Goal: Task Accomplishment & Management: Use online tool/utility

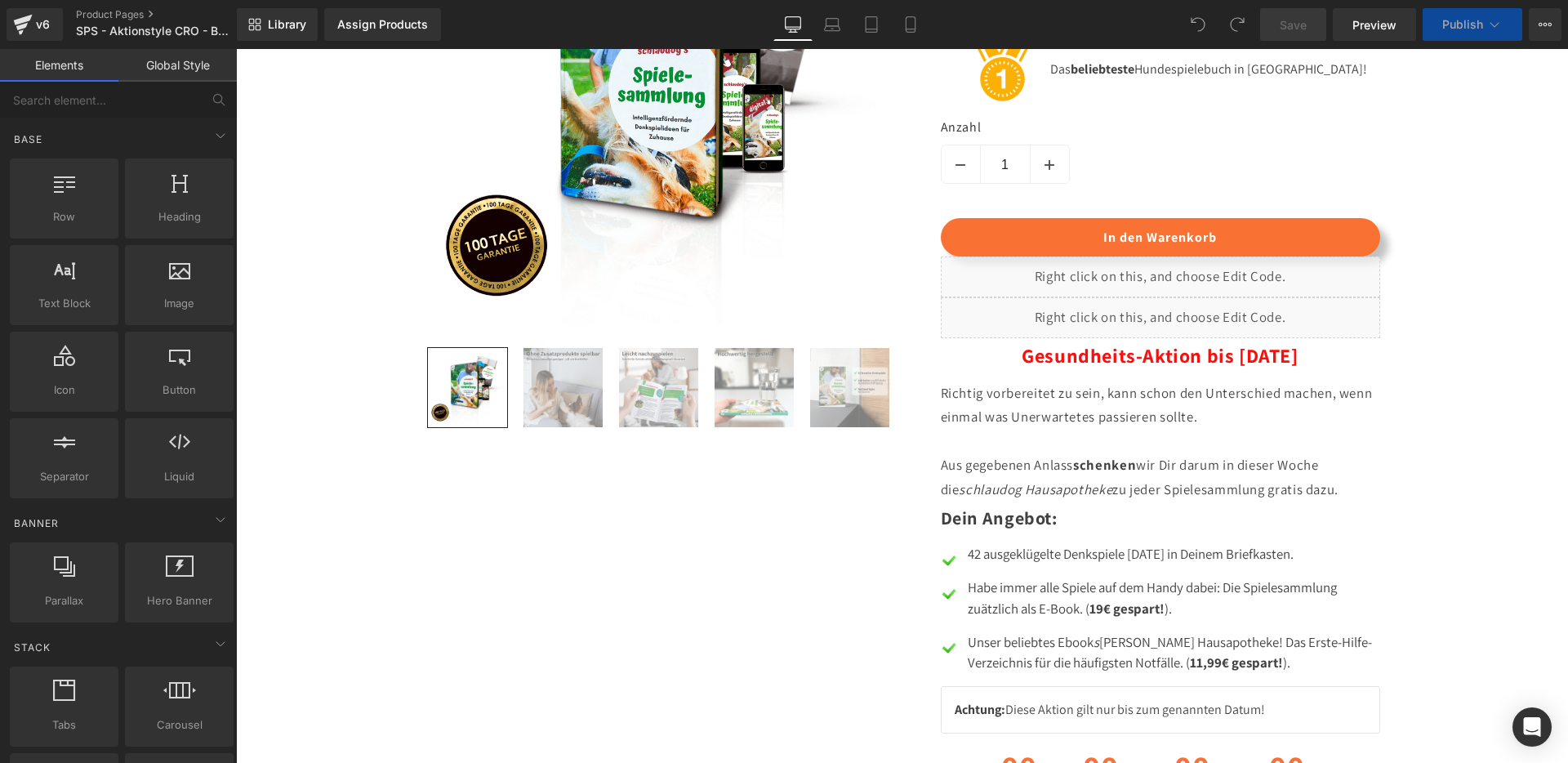
scroll to position [1425, 0]
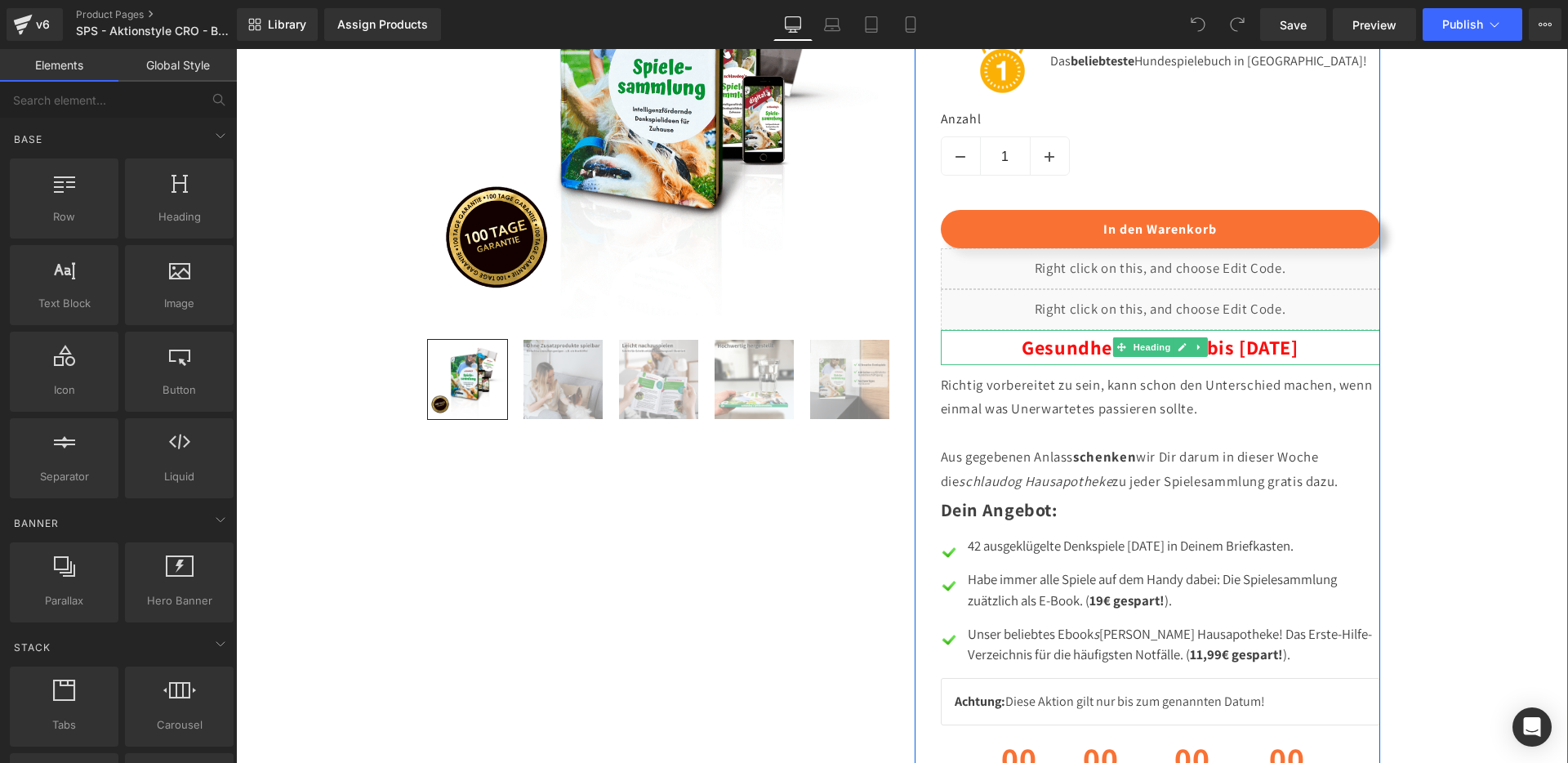
click at [1076, 360] on span "Gesundheits-Aktion bis [DATE]" at bounding box center [1159, 347] width 276 height 26
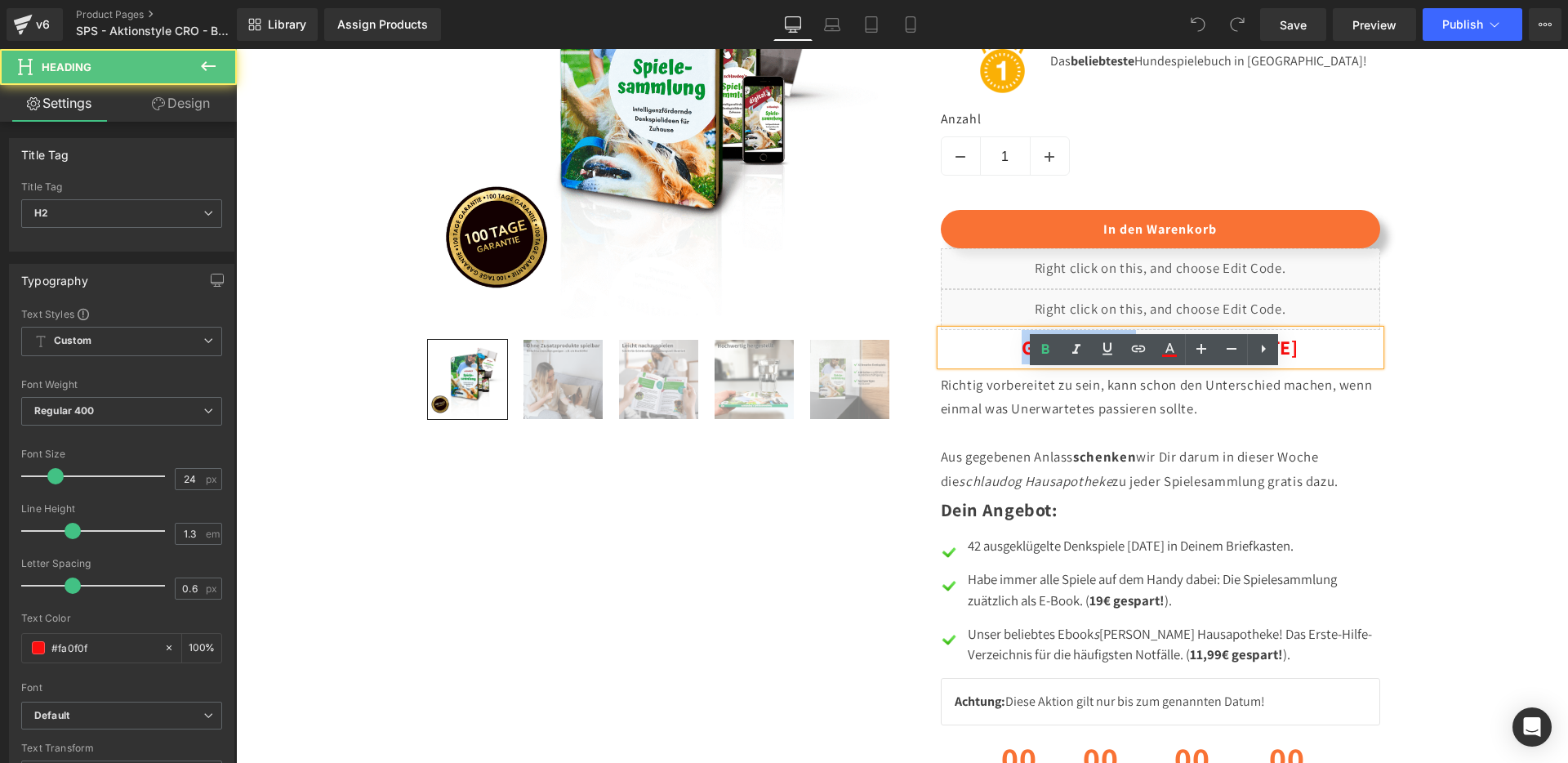
click at [1076, 360] on span "Gesundheits-Aktion bis [DATE]" at bounding box center [1159, 347] width 276 height 26
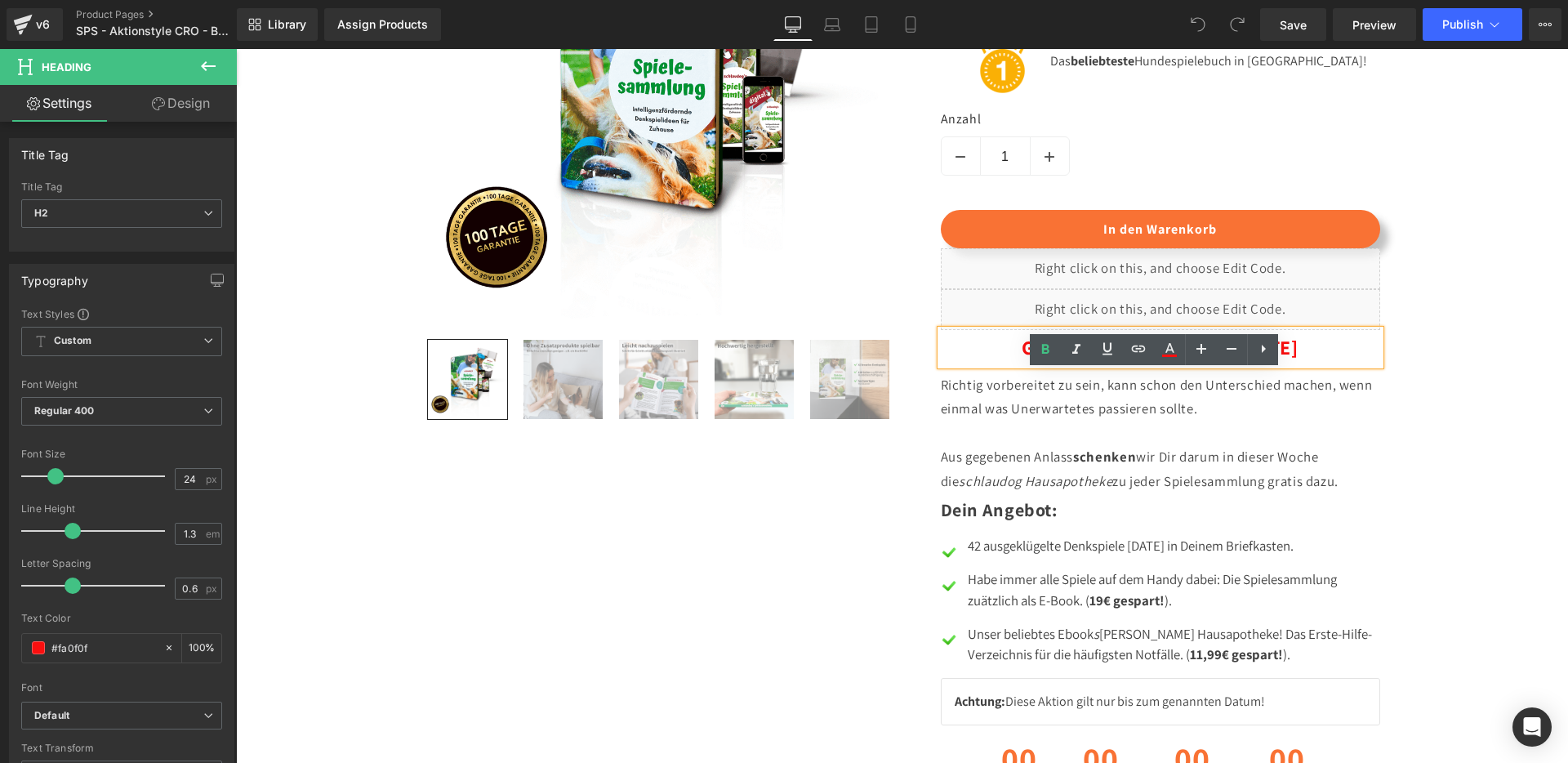
click at [1242, 360] on span "Gesundheits-Aktion bis [DATE]" at bounding box center [1159, 347] width 276 height 26
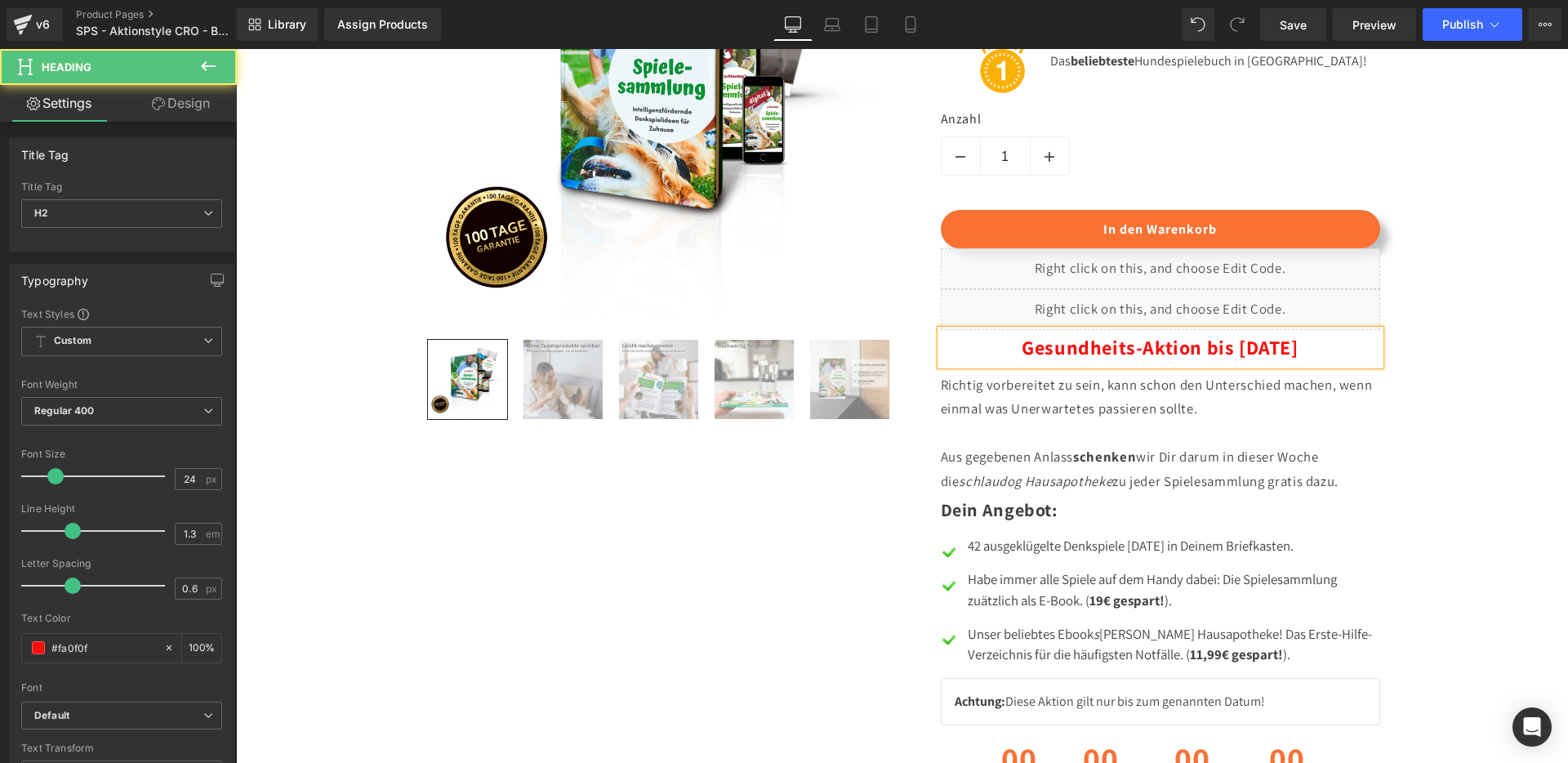
click at [1078, 360] on span "Gesundheits-Aktion bis [DATE]" at bounding box center [1159, 347] width 276 height 26
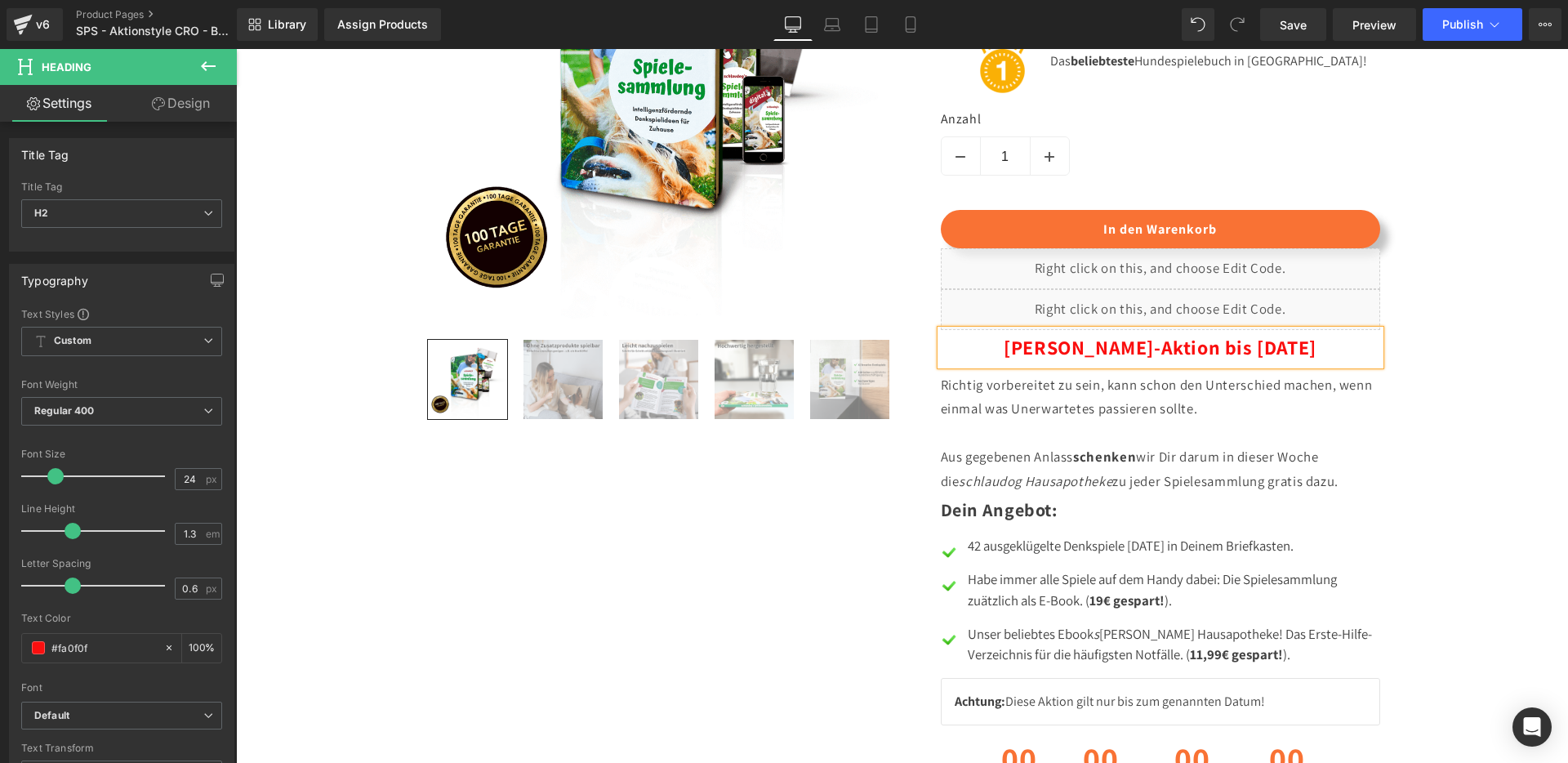
click at [1026, 438] on p "Richtig vorbereitet zu sein, kann schon den Unterschied machen, wenn einmal was…" at bounding box center [1160, 433] width 440 height 121
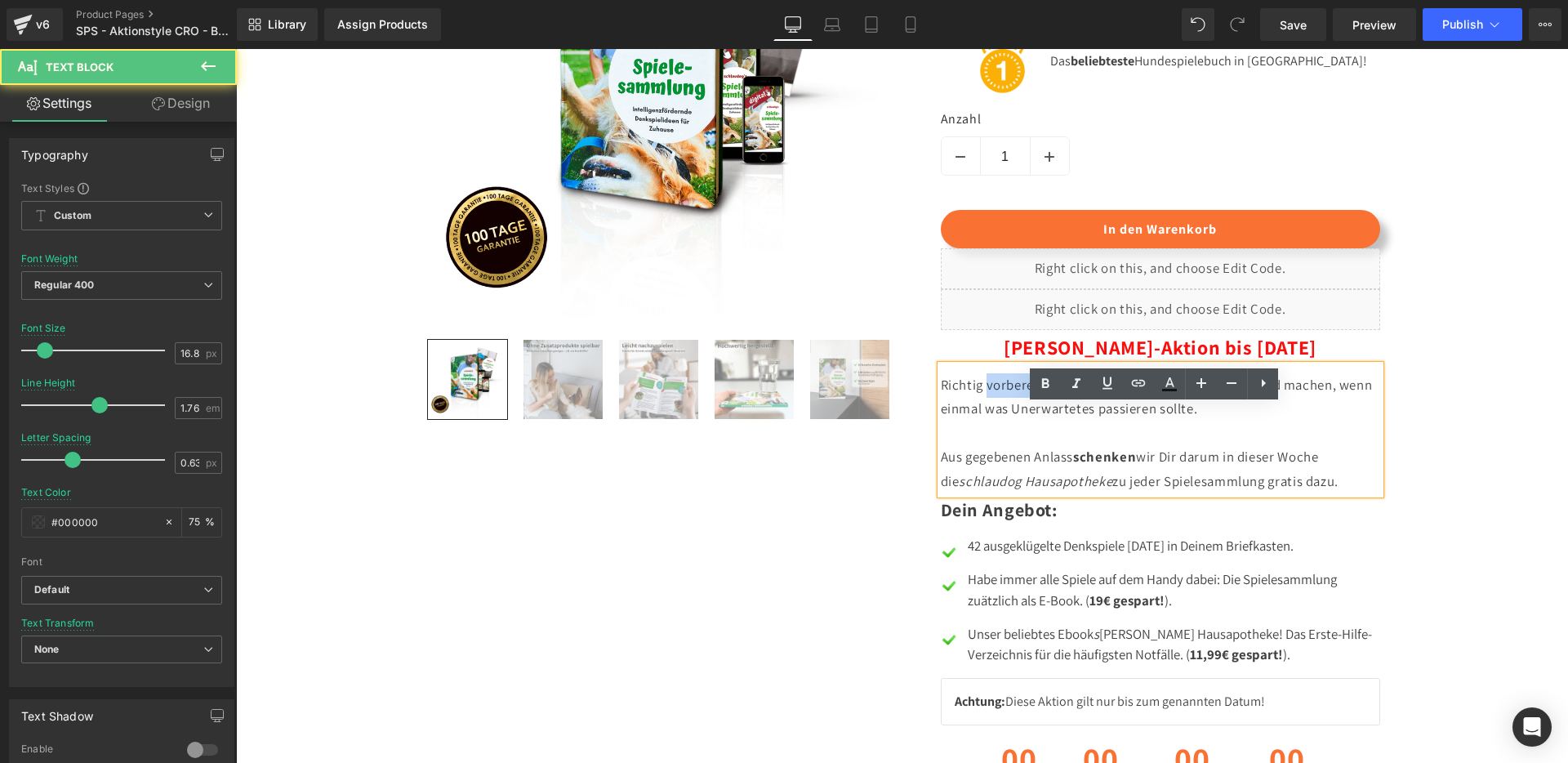
click at [1026, 438] on p "Richtig vorbereitet zu sein, kann schon den Unterschied machen, wenn einmal was…" at bounding box center [1160, 433] width 440 height 121
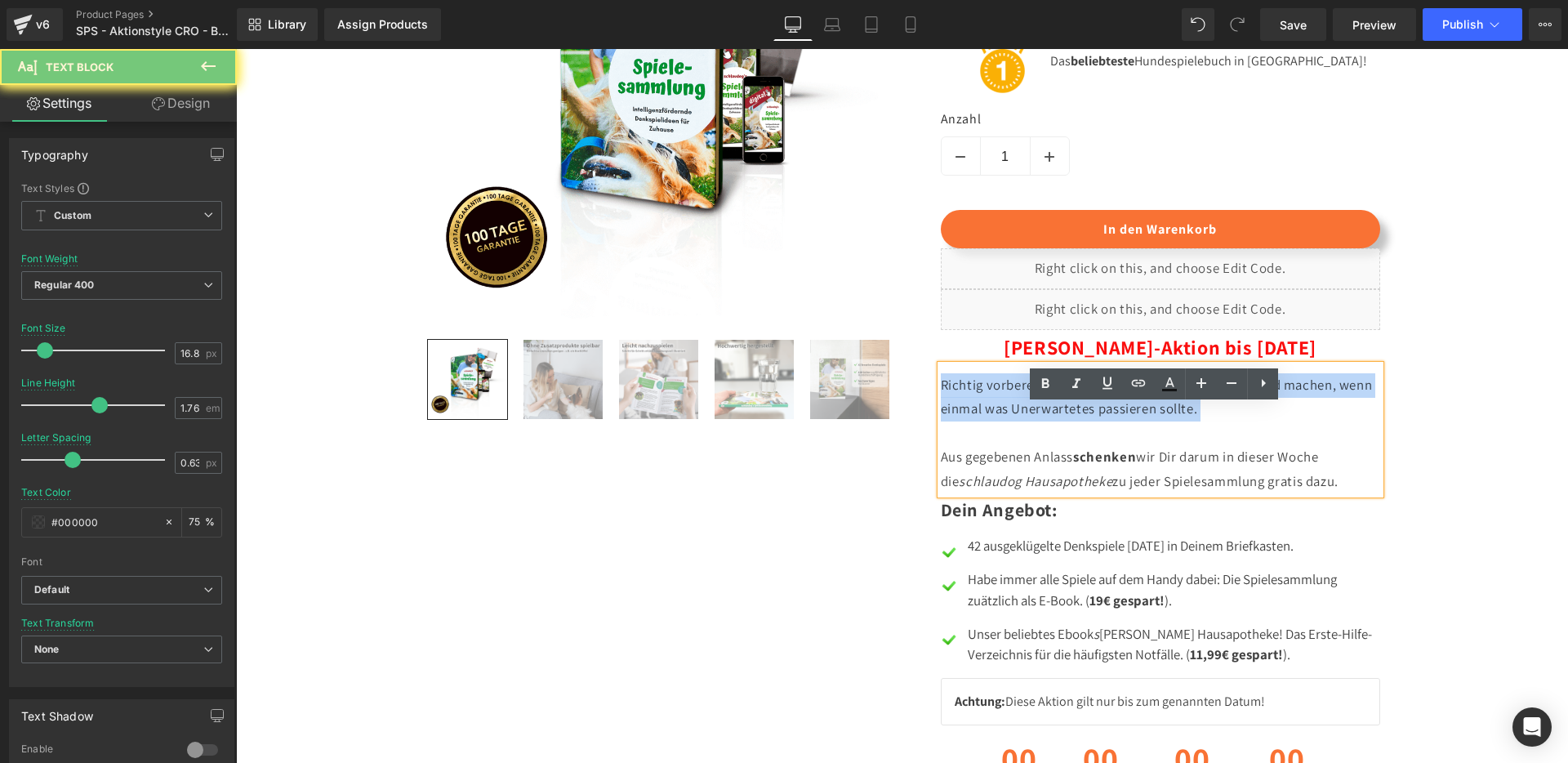
click at [1026, 438] on p "Richtig vorbereitet zu sein, kann schon den Unterschied machen, wenn einmal was…" at bounding box center [1160, 433] width 440 height 121
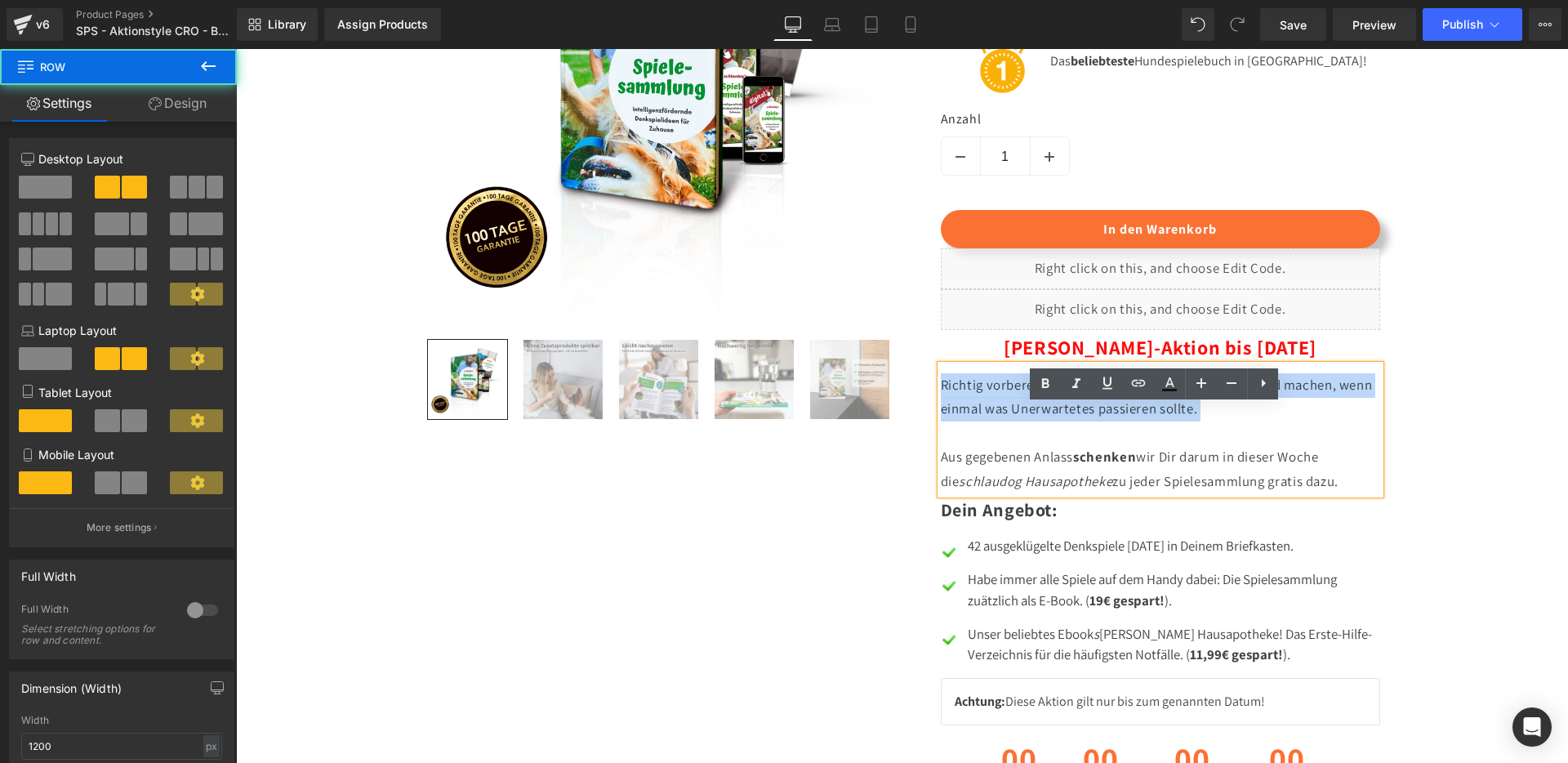
click at [875, 559] on div "Sale Off (P) Image" at bounding box center [902, 371] width 980 height 1073
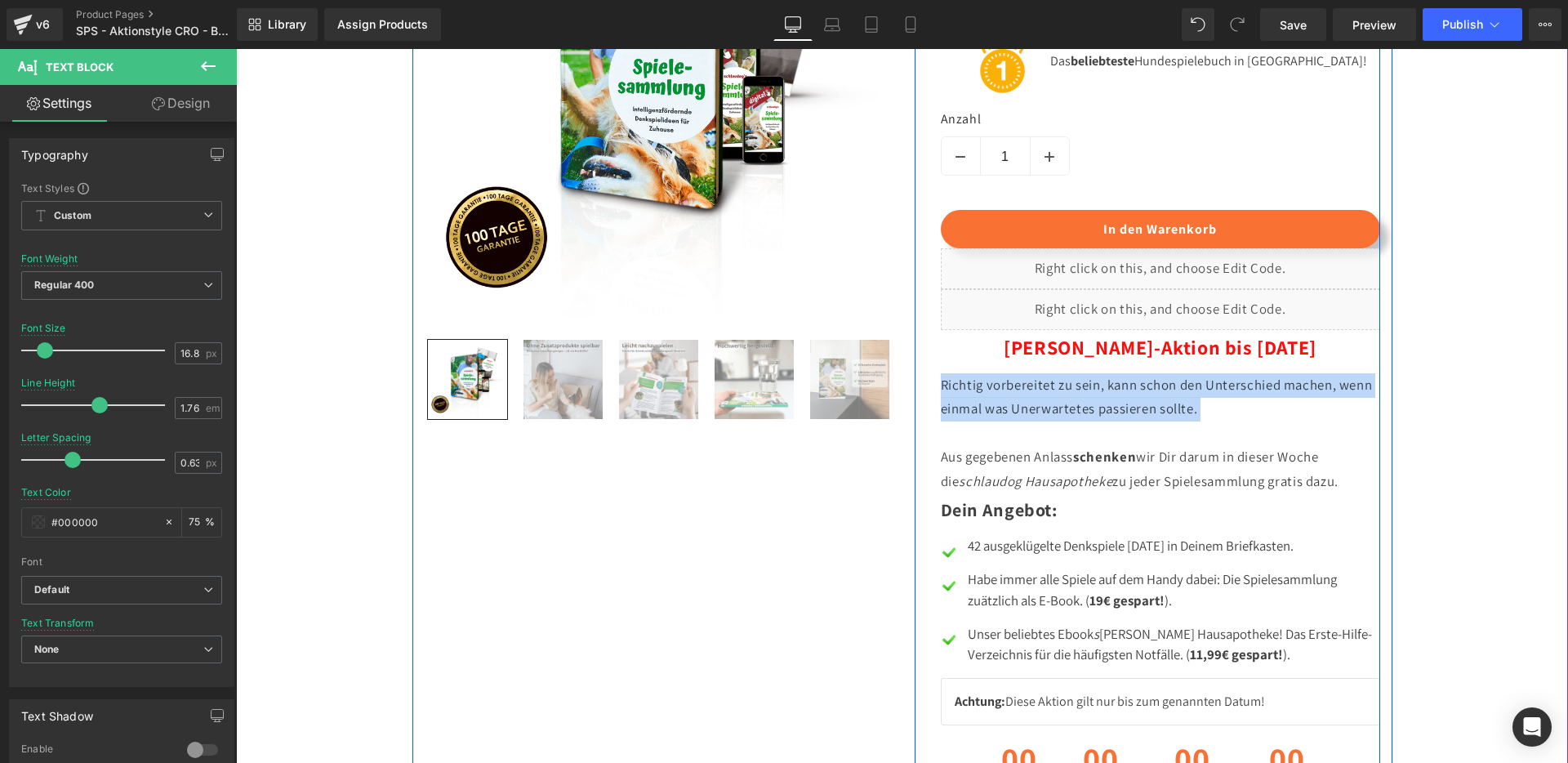
drag, startPoint x: 1227, startPoint y: 464, endPoint x: 934, endPoint y: 423, distance: 295.9
click at [934, 423] on div "Vielseitiger Spielspaß im Haus Heading Icon Icon Icon Icon Icon Icon List Hoz 1…" at bounding box center [1148, 368] width 466 height 1019
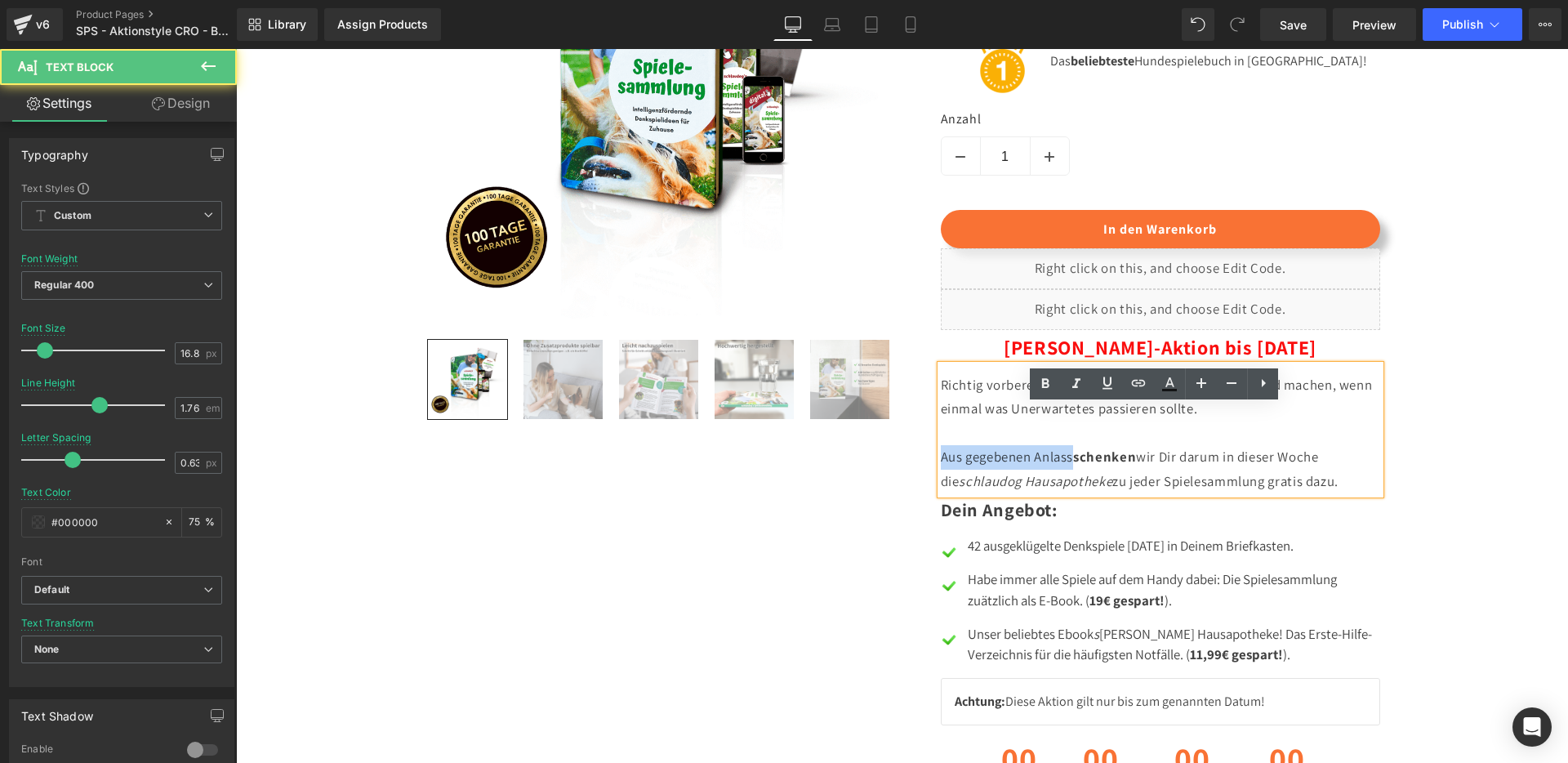
drag, startPoint x: 1070, startPoint y: 498, endPoint x: 921, endPoint y: 490, distance: 149.2
click at [921, 490] on div "Vielseitiger Spielspaß im Haus Heading Icon Icon Icon Icon Icon Icon List Hoz 1…" at bounding box center [1148, 368] width 466 height 1019
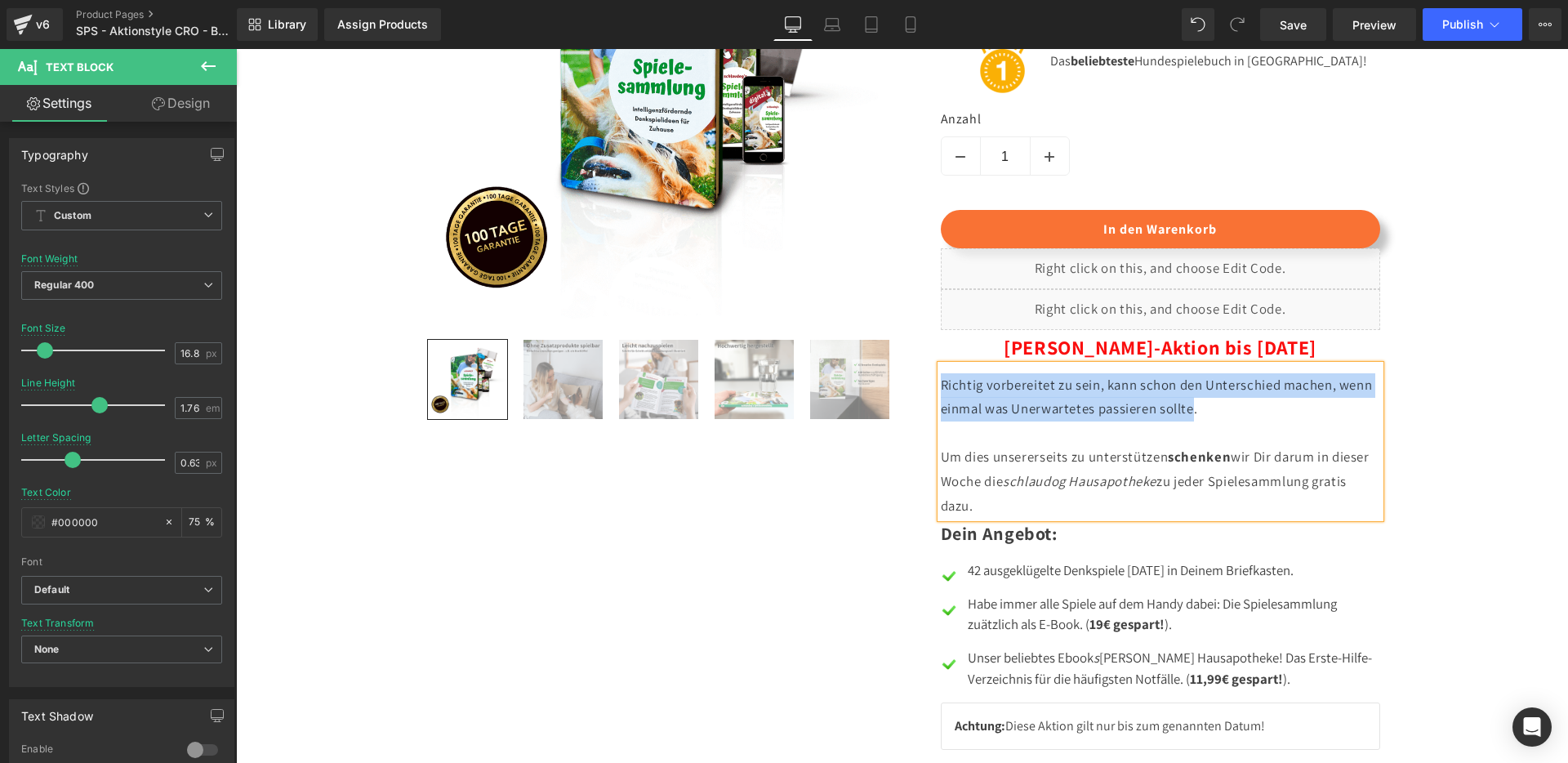
drag, startPoint x: 1191, startPoint y: 450, endPoint x: 937, endPoint y: 423, distance: 255.4
click at [941, 423] on p "Richtig vorbereitet zu sein, kann schon den Unterschied machen, wenn einmal was…" at bounding box center [1160, 446] width 440 height 145
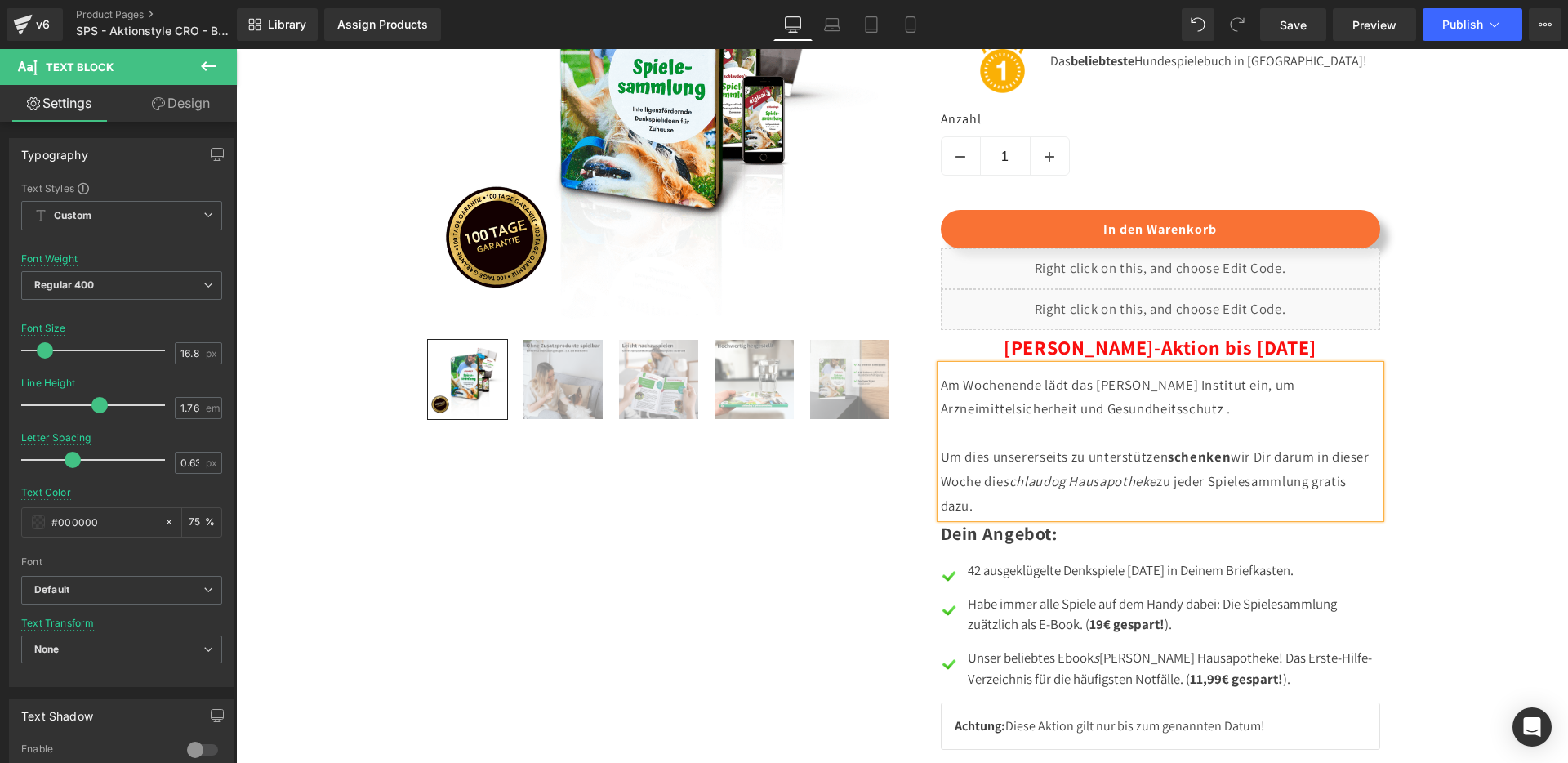
click at [1302, 430] on p "Am Wochenende lädt das [PERSON_NAME] Institut ein, um Arzneimittelsicherheit un…" at bounding box center [1160, 446] width 440 height 145
click at [1219, 448] on p "Am Wochenende lädt das [PERSON_NAME] Institut ein, um Themen wie Arzneimittelsi…" at bounding box center [1160, 446] width 440 height 145
click at [1273, 421] on p "Am Wochenende lädt das [PERSON_NAME] Institut ein, um Themen wie Arzneimittelsi…" at bounding box center [1160, 446] width 440 height 145
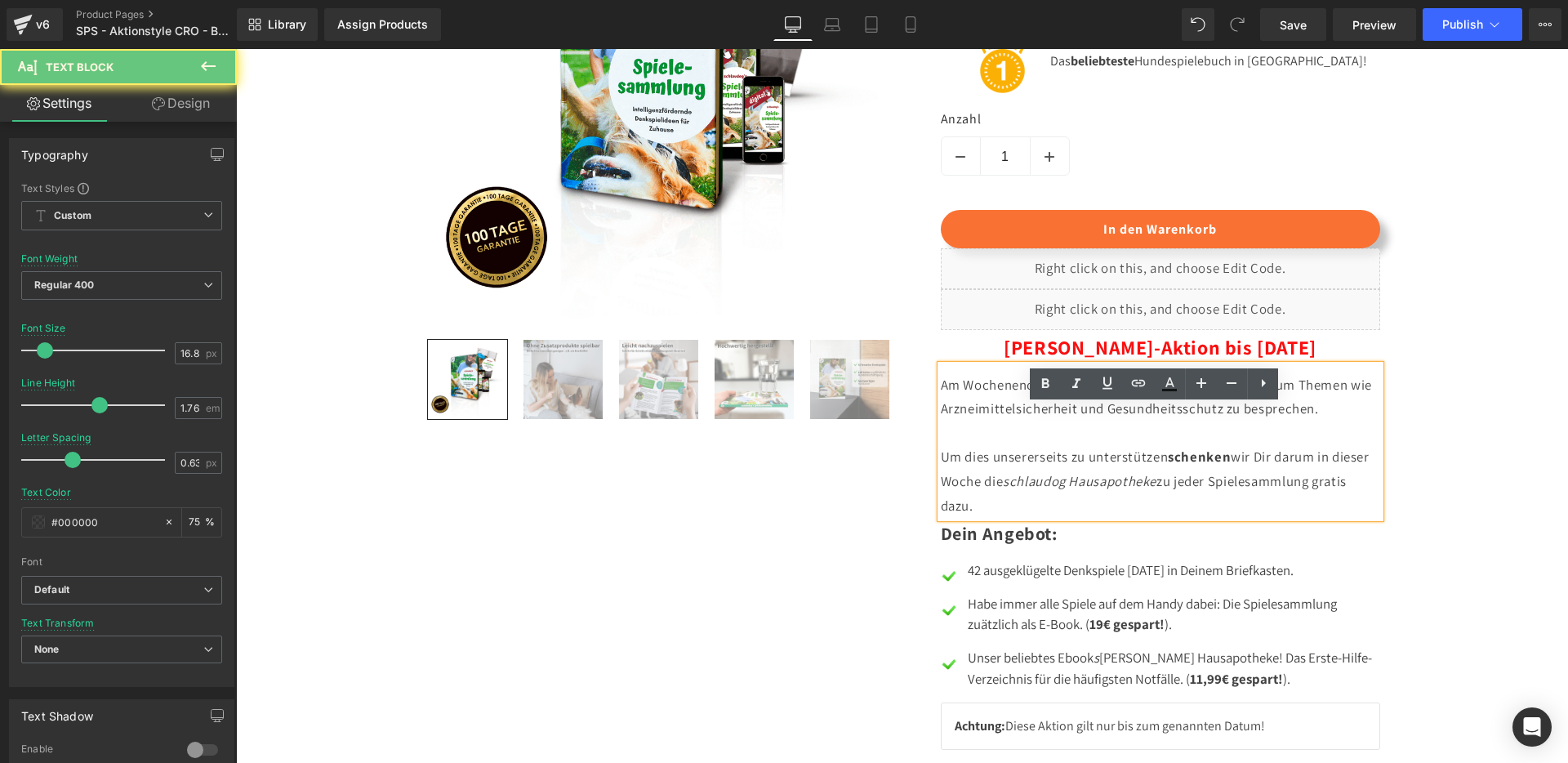
click at [1269, 433] on p "Am Wochenende lädt das [PERSON_NAME] Institut ein, um Themen wie Arzneimittelsi…" at bounding box center [1160, 446] width 440 height 145
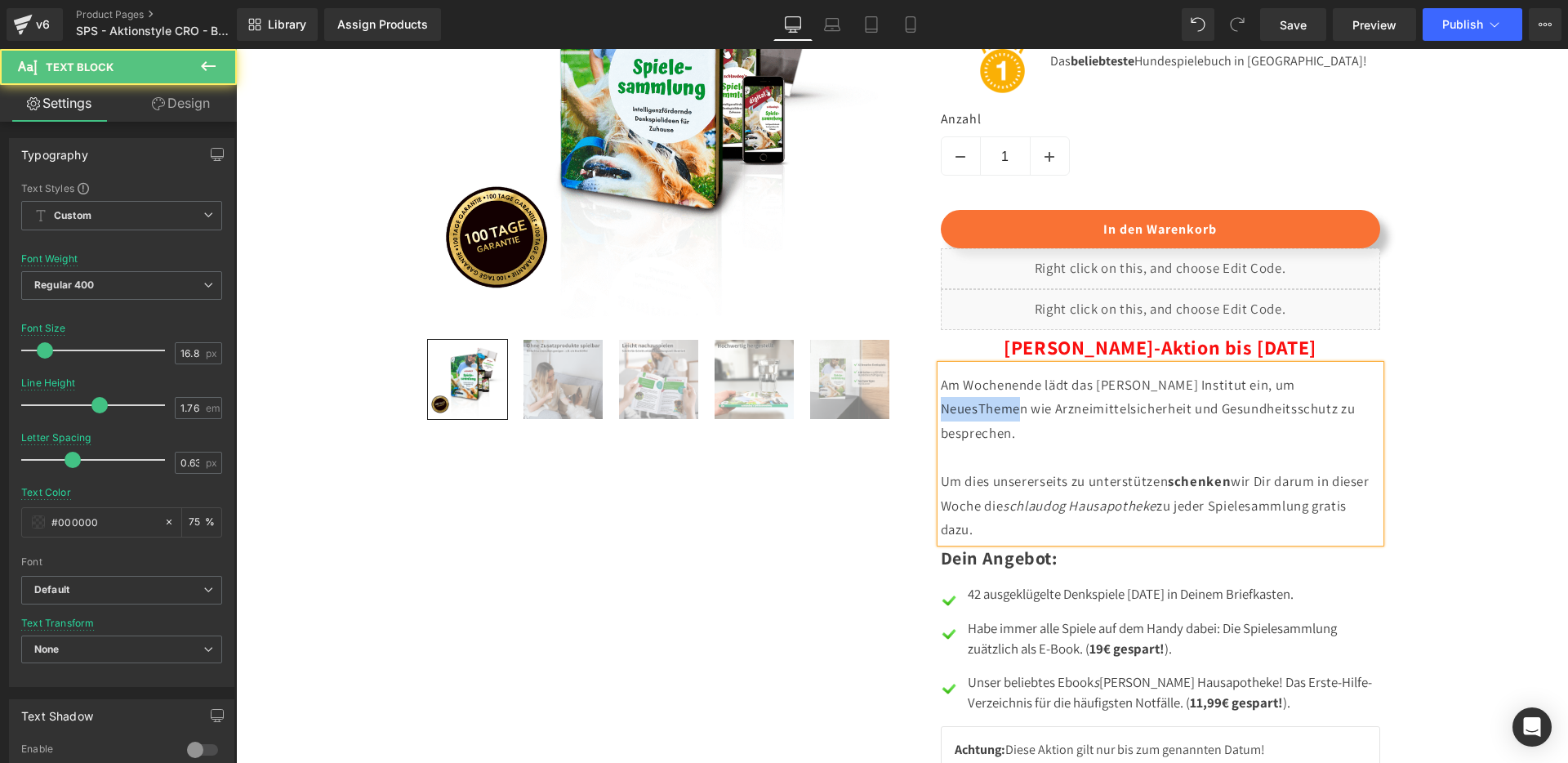
drag, startPoint x: 1269, startPoint y: 419, endPoint x: 1359, endPoint y: 421, distance: 90.0
click at [1359, 421] on p "Am Wochenende lädt das [PERSON_NAME] Institut ein, um NeuesThemen wie Arzneimit…" at bounding box center [1160, 458] width 440 height 169
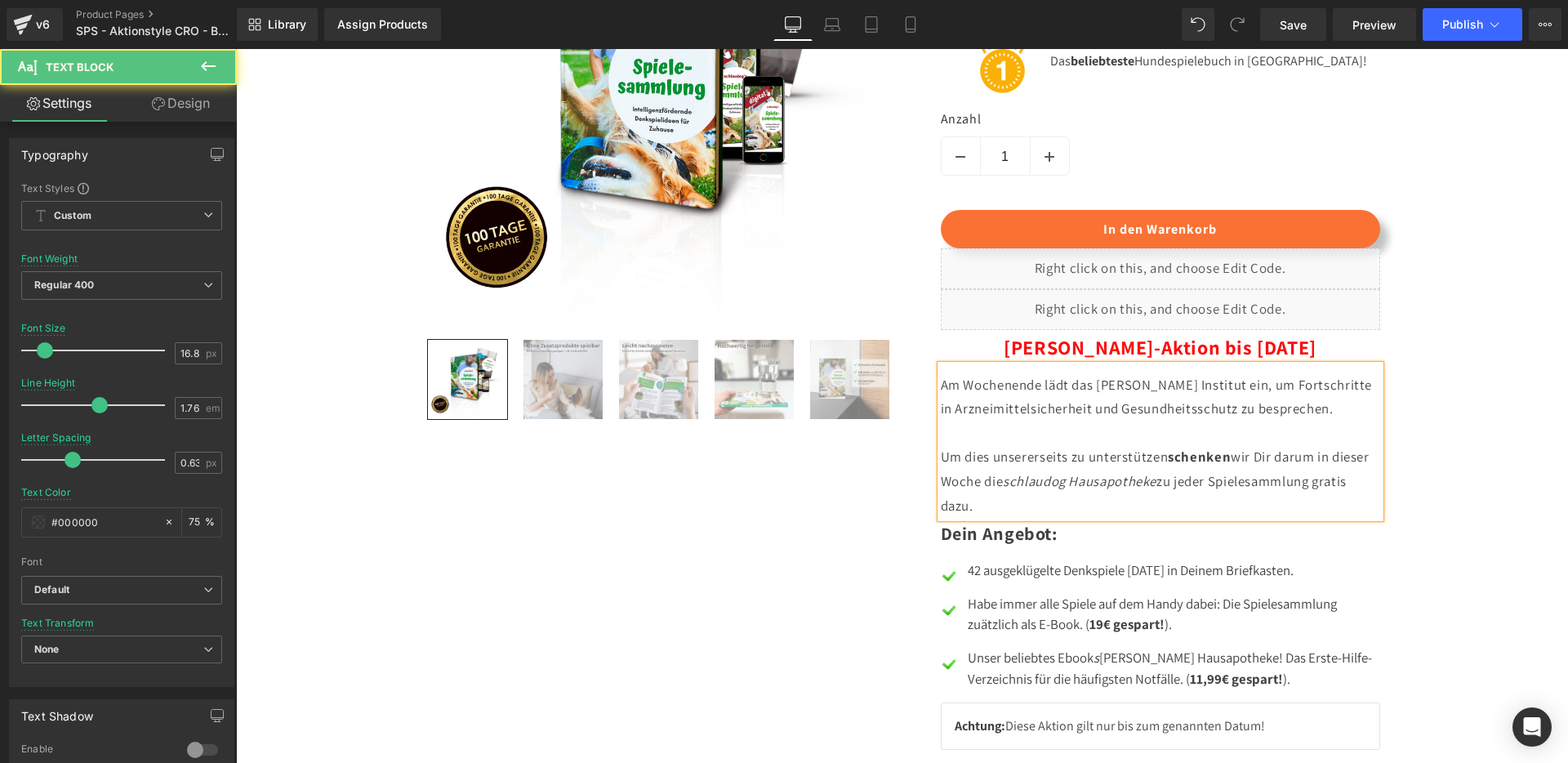
click at [1237, 453] on p "Am Wochenende lädt das [PERSON_NAME] Institut ein, um Fortschritte in Arzneimit…" at bounding box center [1160, 446] width 440 height 145
drag, startPoint x: 1221, startPoint y: 455, endPoint x: 1309, endPoint y: 455, distance: 88.0
click at [1309, 455] on p "Am Wochenende lädt das [PERSON_NAME] Institut ein, um Fortschritte in Arzneimit…" at bounding box center [1160, 446] width 440 height 145
click at [1283, 429] on p "Am Wochenende lädt das [PERSON_NAME] Institut ein, um Fortschritte in Arzneimit…" at bounding box center [1160, 446] width 440 height 145
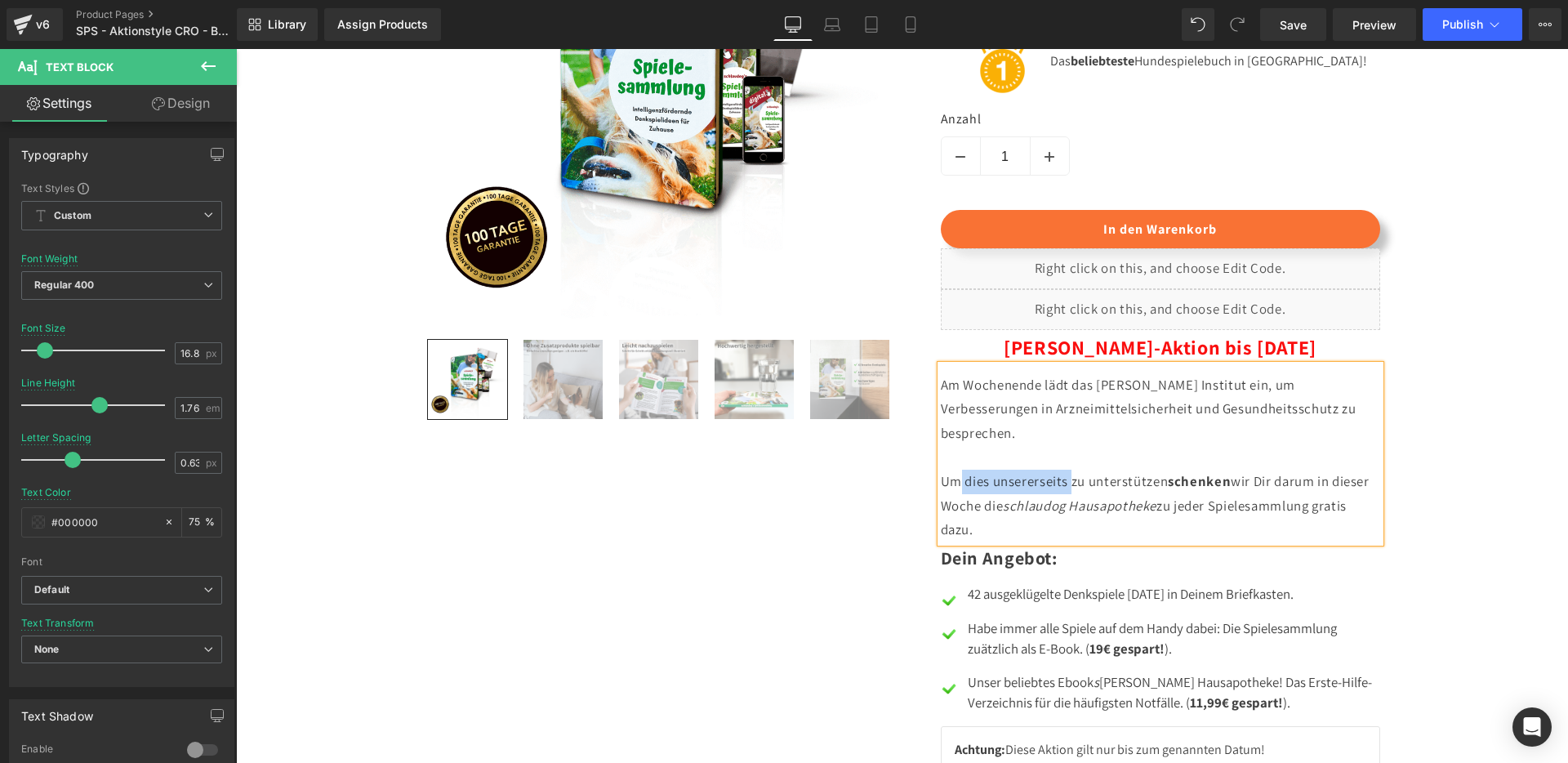
drag, startPoint x: 1065, startPoint y: 499, endPoint x: 956, endPoint y: 491, distance: 109.3
click at [956, 490] on span "Um dies unsererseits zu unterstützen" at bounding box center [1054, 481] width 228 height 18
drag, startPoint x: 1165, startPoint y: 500, endPoint x: 959, endPoint y: 497, distance: 206.0
click at [959, 497] on p "Am Wochenende lädt das [PERSON_NAME] Institut ein, um Verbesserungen in Arzneim…" at bounding box center [1160, 458] width 440 height 169
click at [1138, 543] on p "Am Wochenende lädt das [PERSON_NAME] Institut ein, um Verbesserungen in Arzneim…" at bounding box center [1160, 458] width 440 height 169
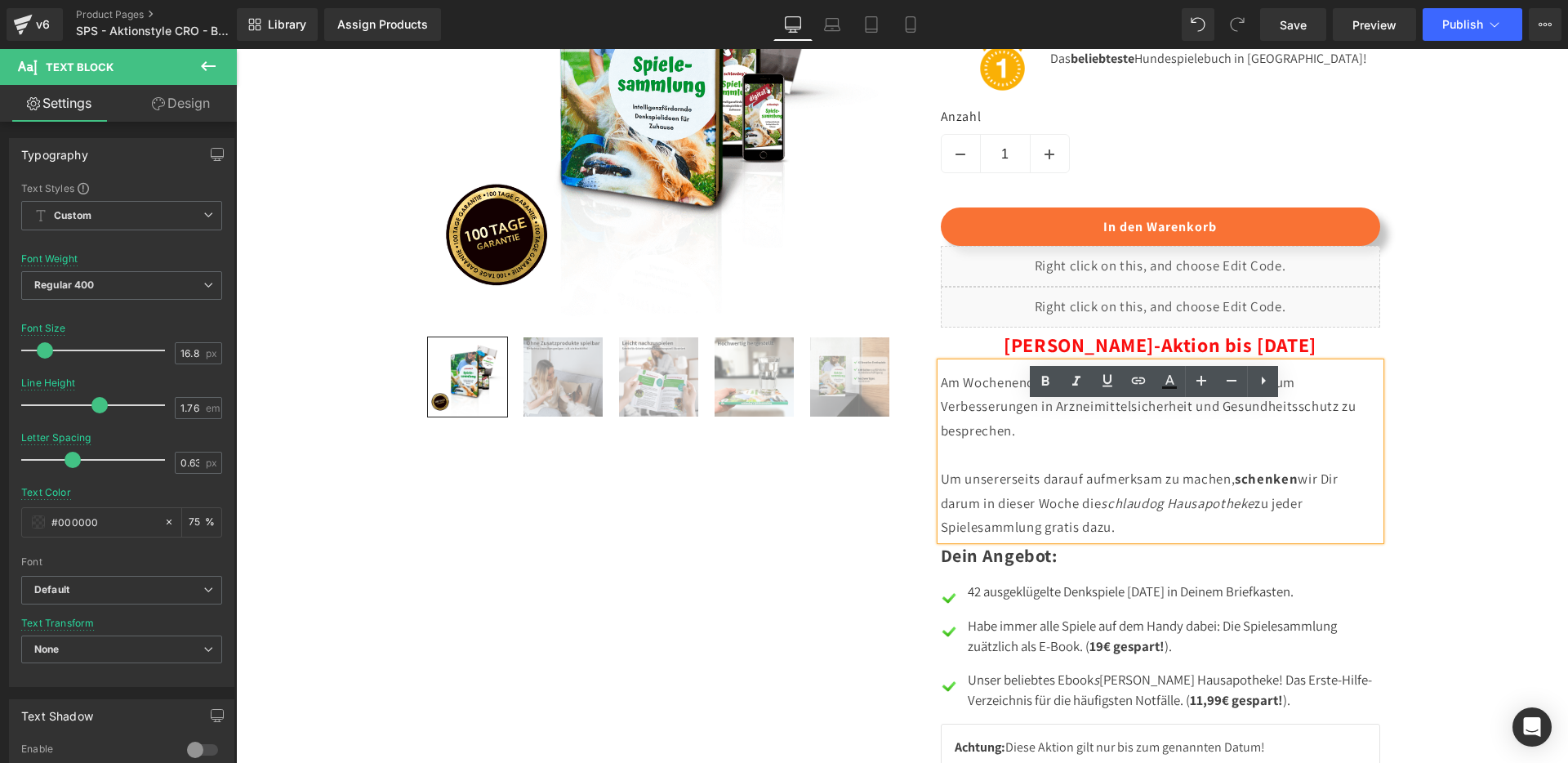
scroll to position [1428, 0]
drag, startPoint x: 1134, startPoint y: 547, endPoint x: 936, endPoint y: 419, distance: 235.8
click at [941, 419] on p "Am Wochenende lädt das [PERSON_NAME] Institut ein, um Verbesserungen in Arzneim…" at bounding box center [1160, 455] width 440 height 169
copy p "Am Wochenende lädt das [PERSON_NAME] Institut ein, um Verbesserungen in Arzneim…"
click at [915, 22] on icon at bounding box center [911, 25] width 17 height 17
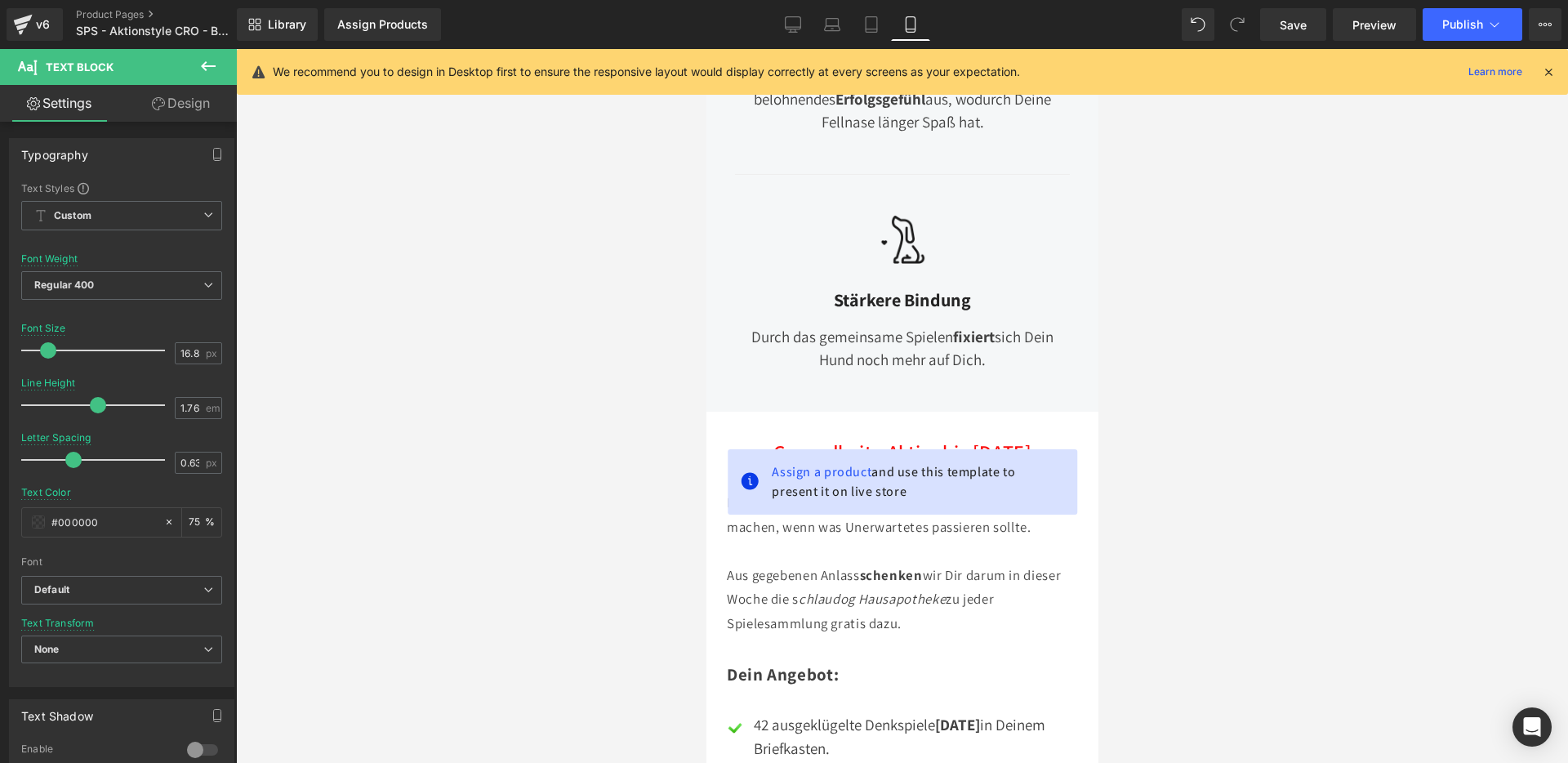
scroll to position [2091, 0]
click at [804, 521] on span "Richtig vorbereitet zu sein, kann schon den Unterschied machen, wenn was Unerwa…" at bounding box center [896, 514] width 341 height 42
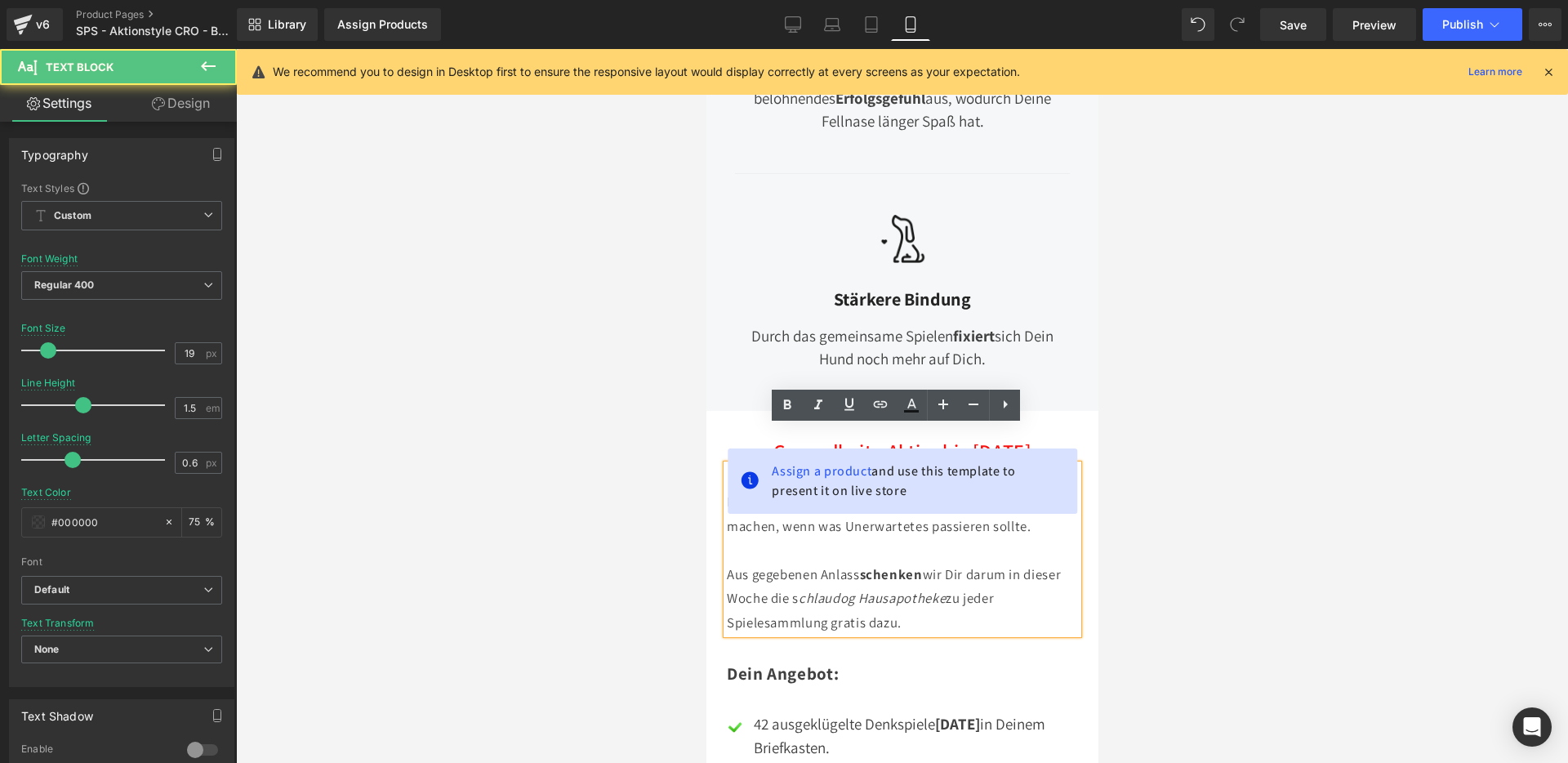
click at [802, 506] on span "Richtig vorbereitet zu sein, kann schon den Unterschied machen, wenn was Unerwa…" at bounding box center [896, 514] width 341 height 42
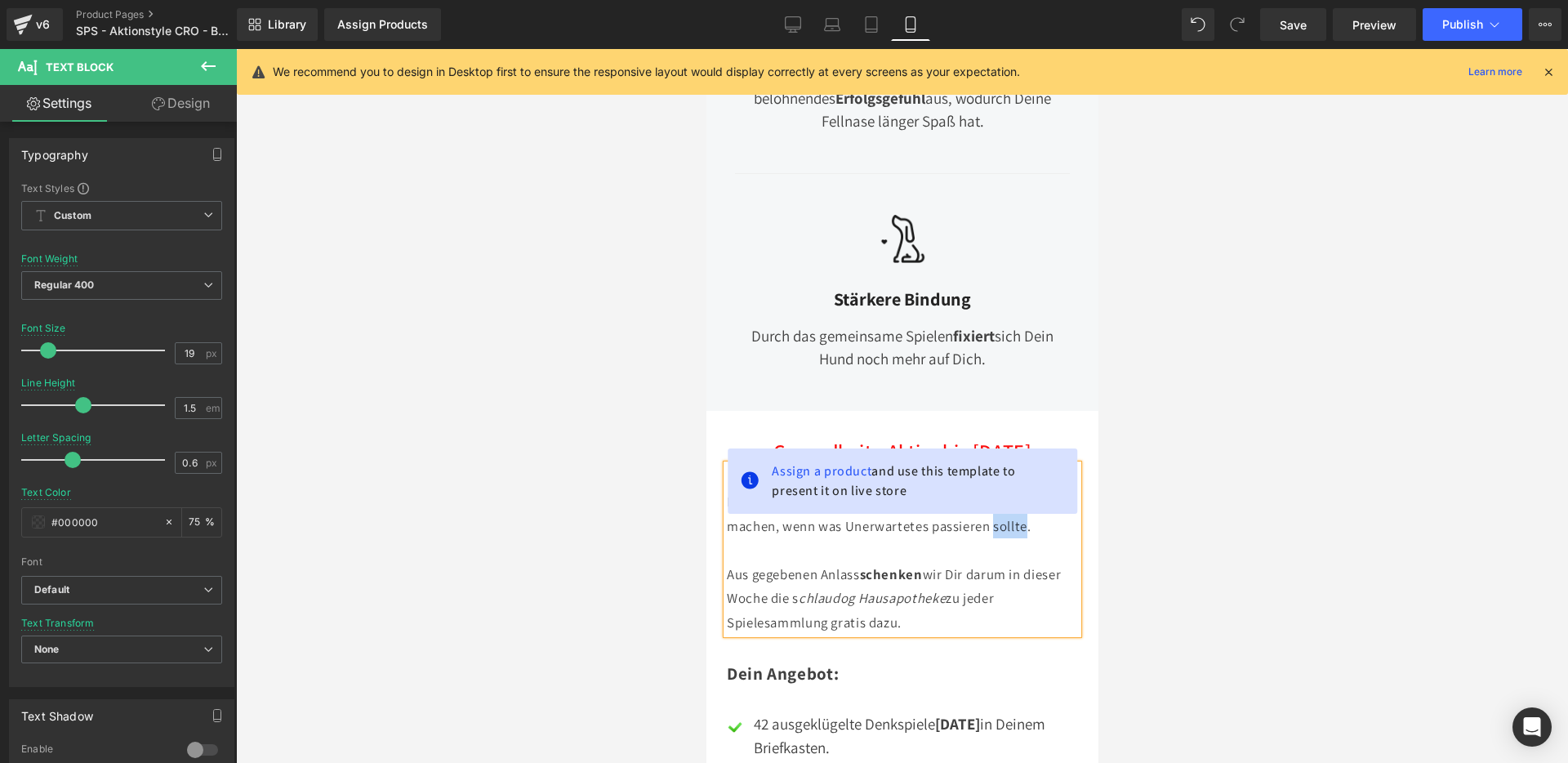
paste div
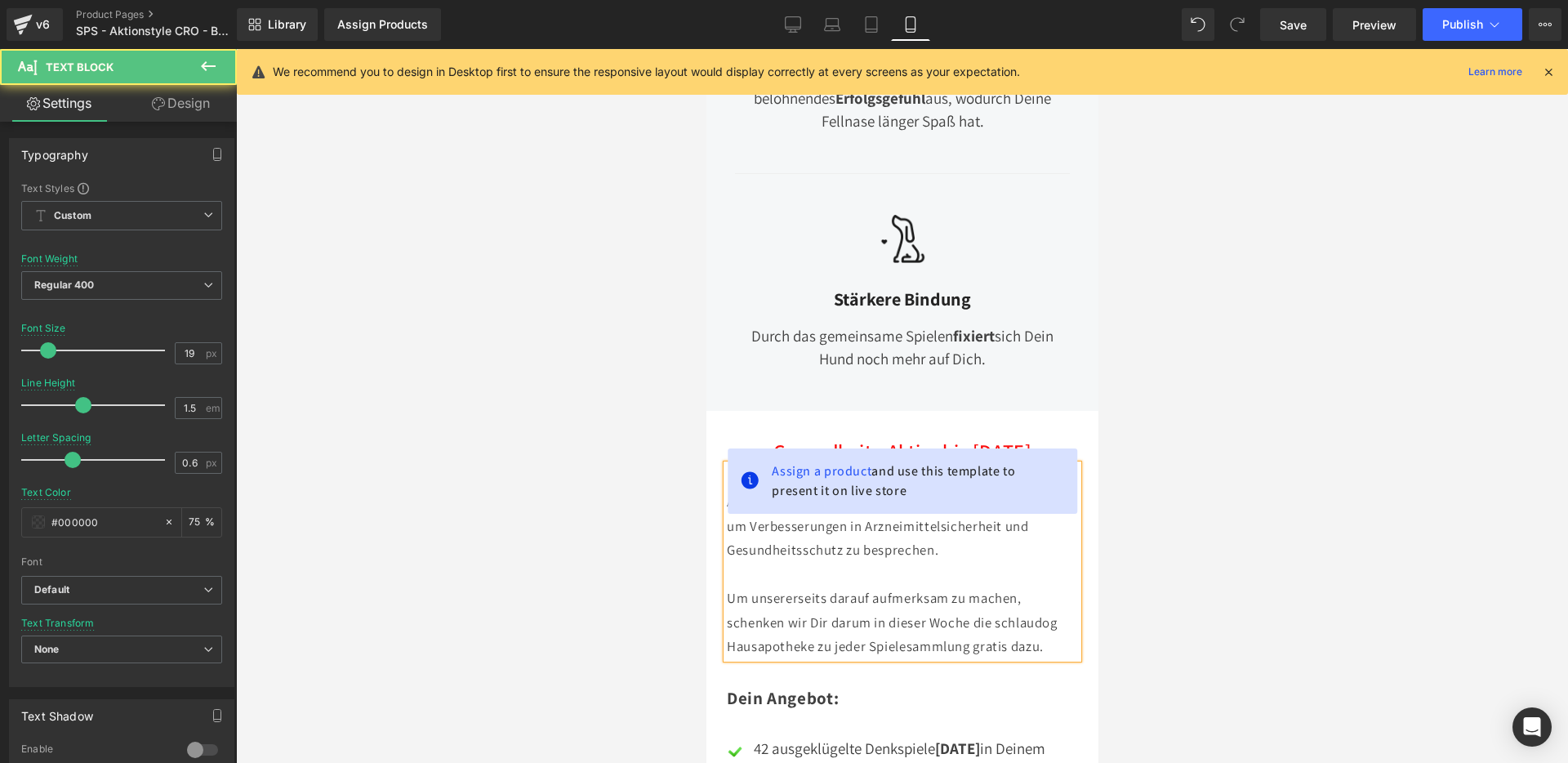
click at [763, 589] on span "Um unsererseits darauf aufmerksam zu machen, schenken wir Dir darum in dieser W…" at bounding box center [891, 622] width 331 height 66
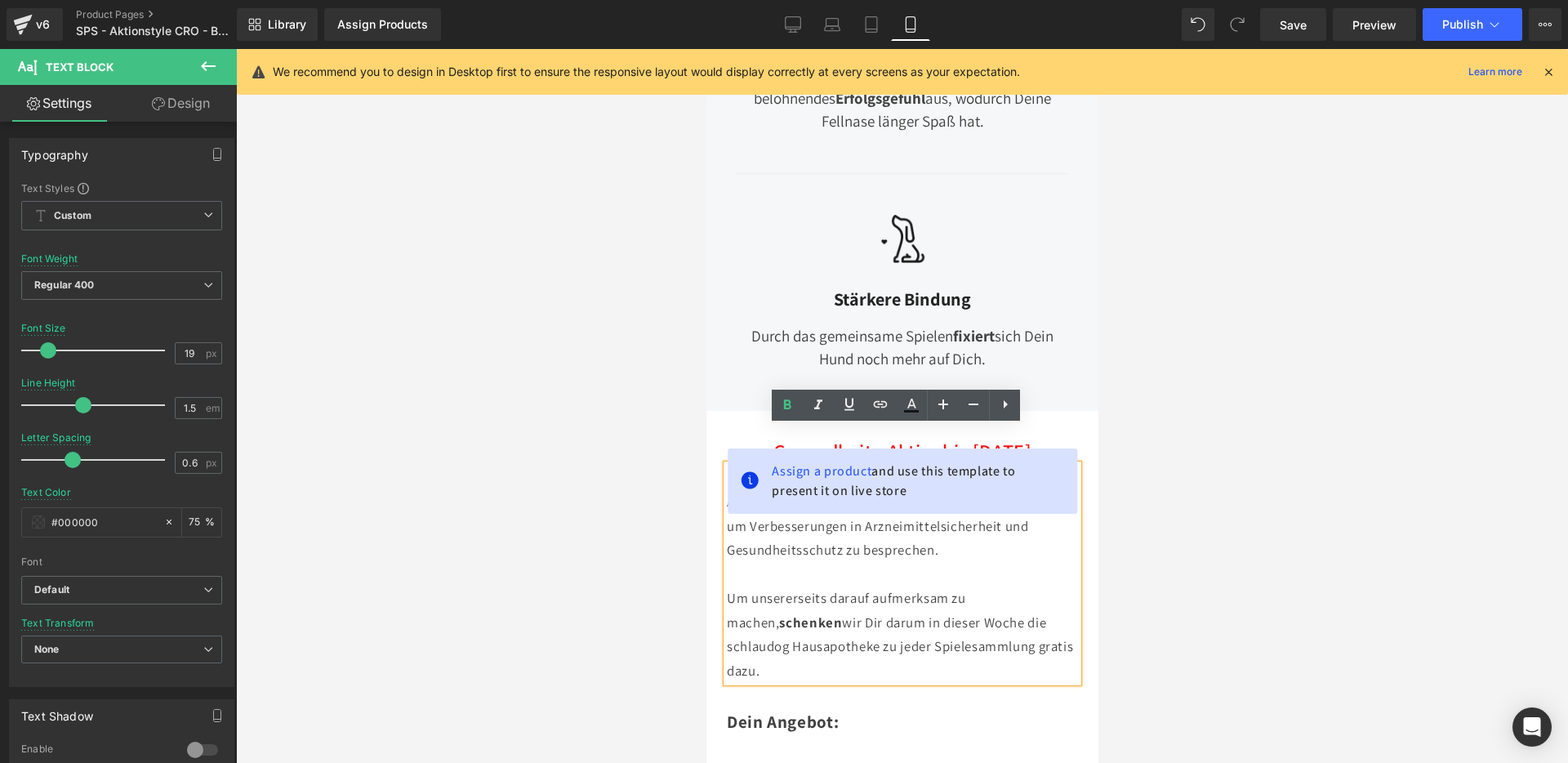
click at [819, 607] on span "Um unsererseits darauf aufmerksam zu machen, schenken wir Dir darum in dieser W…" at bounding box center [899, 634] width 346 height 91
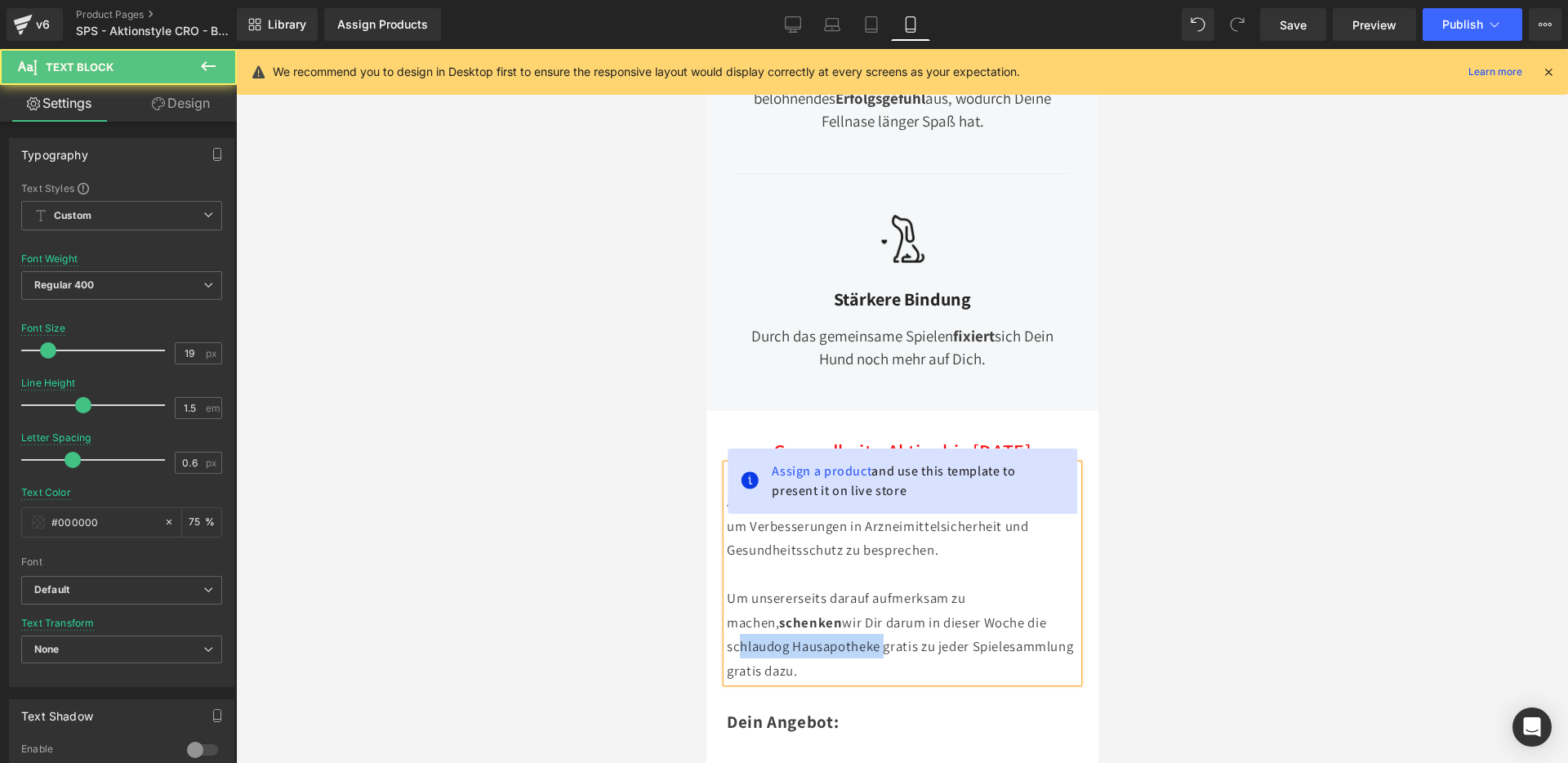
drag, startPoint x: 1004, startPoint y: 582, endPoint x: 812, endPoint y: 611, distance: 194.2
click at [812, 611] on span "Um unsererseits darauf aufmerksam zu machen, schenken wir Dir darum in dieser W…" at bounding box center [899, 634] width 346 height 91
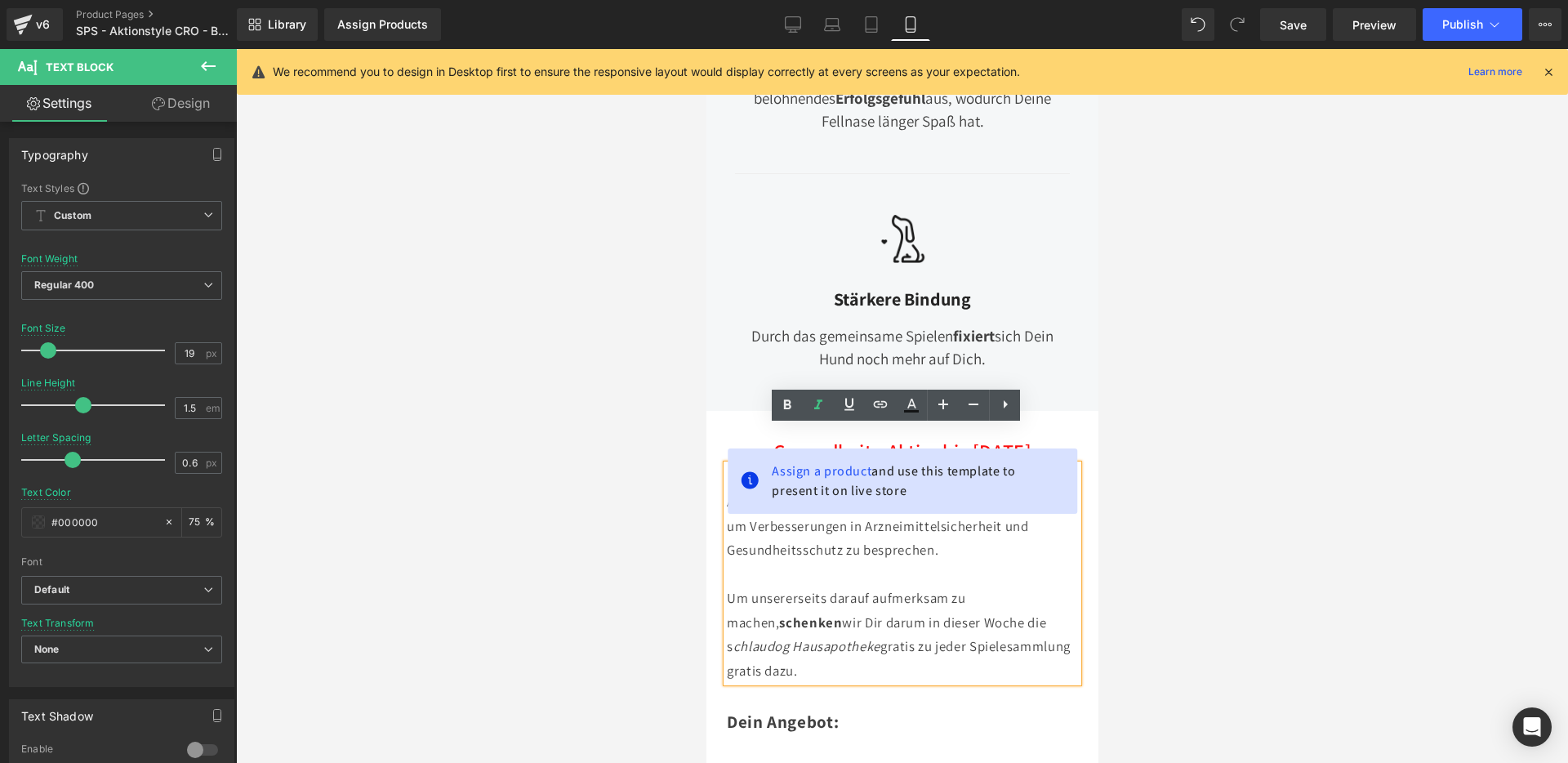
click at [779, 514] on span "Am Wochenende lädt das [PERSON_NAME] Institut ein, um Verbesserungen in Arzneim…" at bounding box center [891, 525] width 332 height 66
click at [803, 463] on span "Assign a product" at bounding box center [820, 470] width 100 height 17
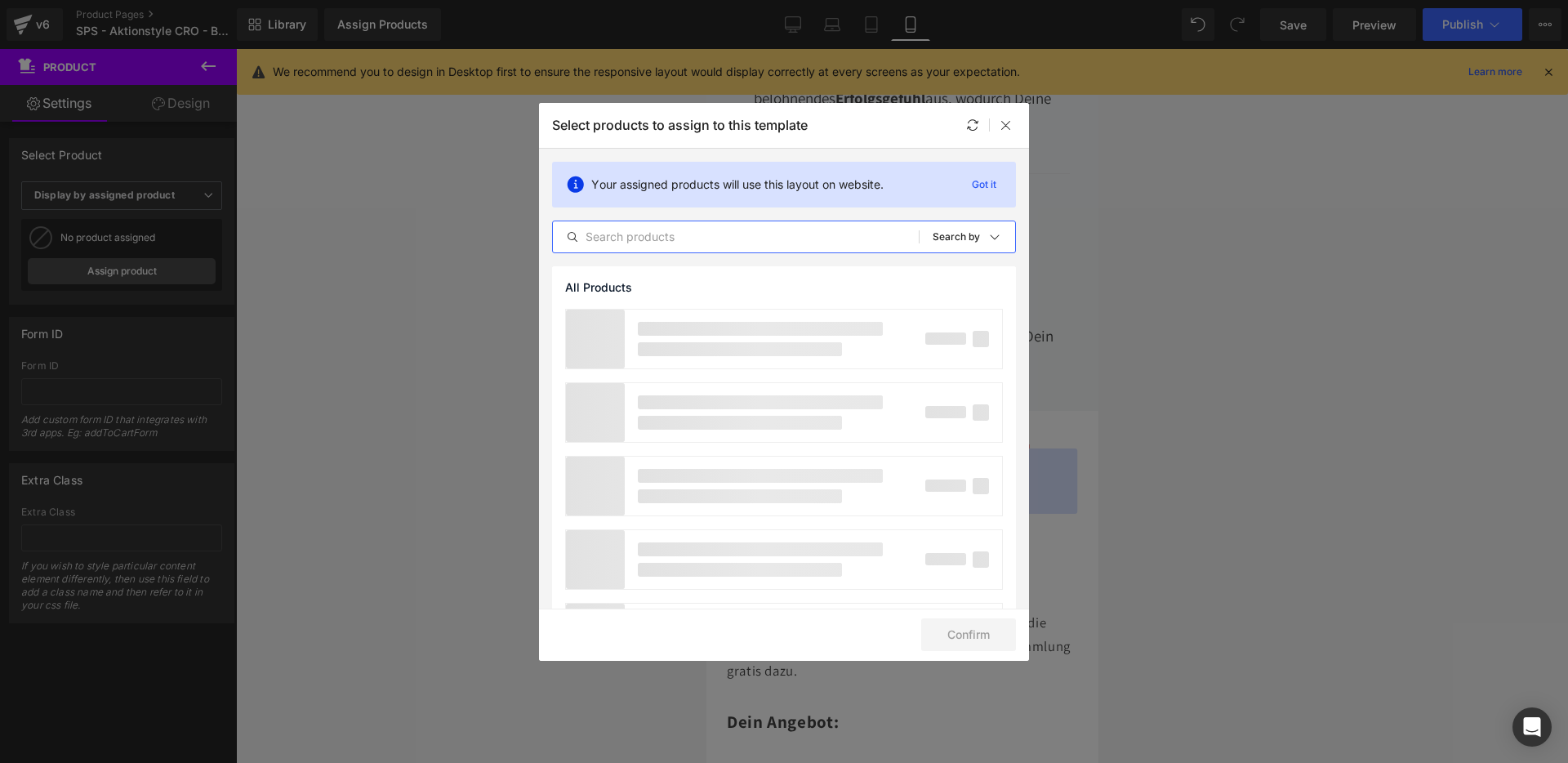
click at [736, 241] on input "text" at bounding box center [736, 237] width 366 height 19
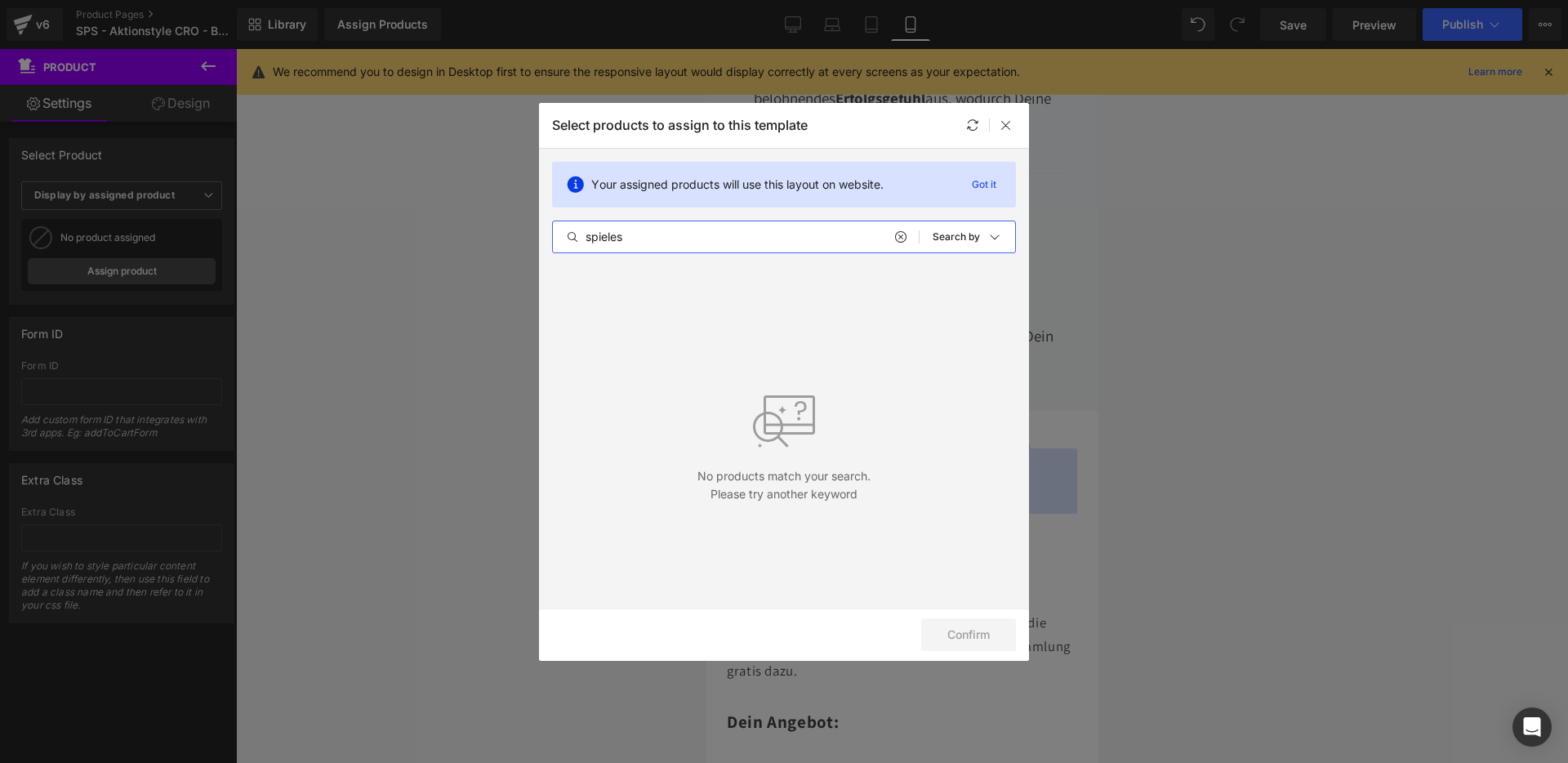
type input "spieles"
click at [901, 234] on icon at bounding box center [899, 236] width 11 height 13
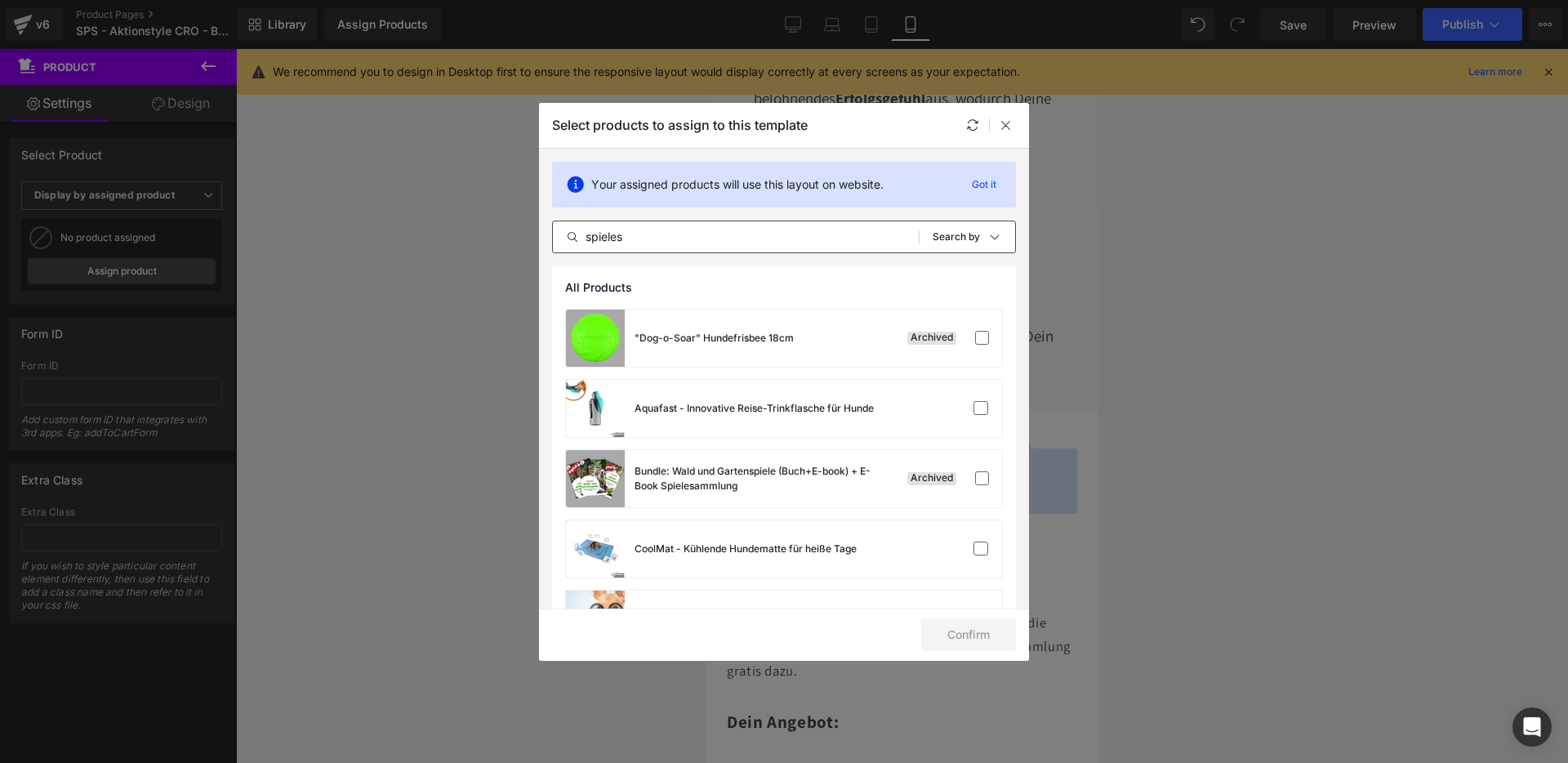
click at [798, 218] on div "Your assigned products will use this layout on website. Got it spieles All Prod…" at bounding box center [784, 208] width 490 height 118
click at [794, 229] on input "spieles" at bounding box center [736, 237] width 366 height 19
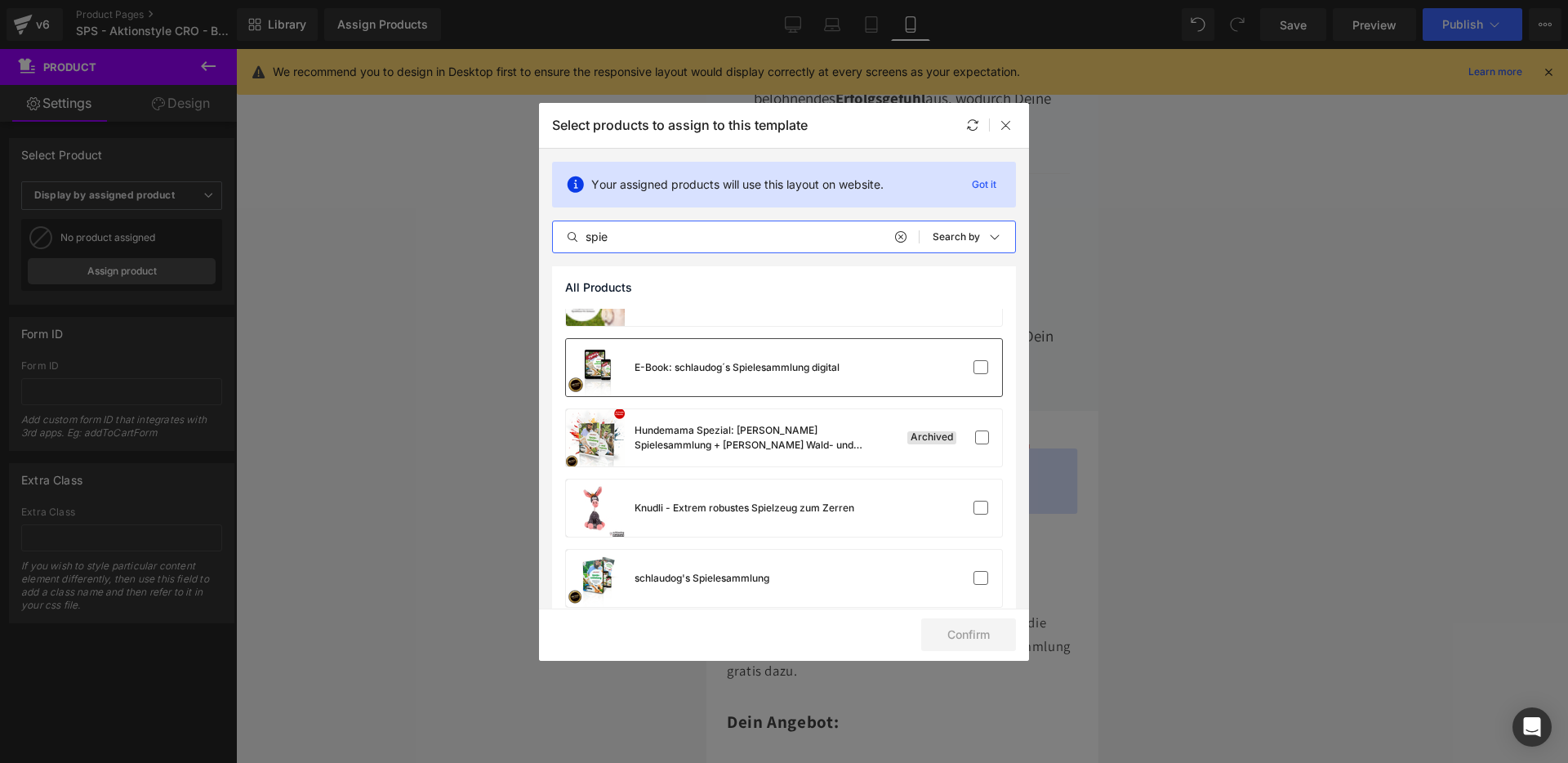
scroll to position [330, 0]
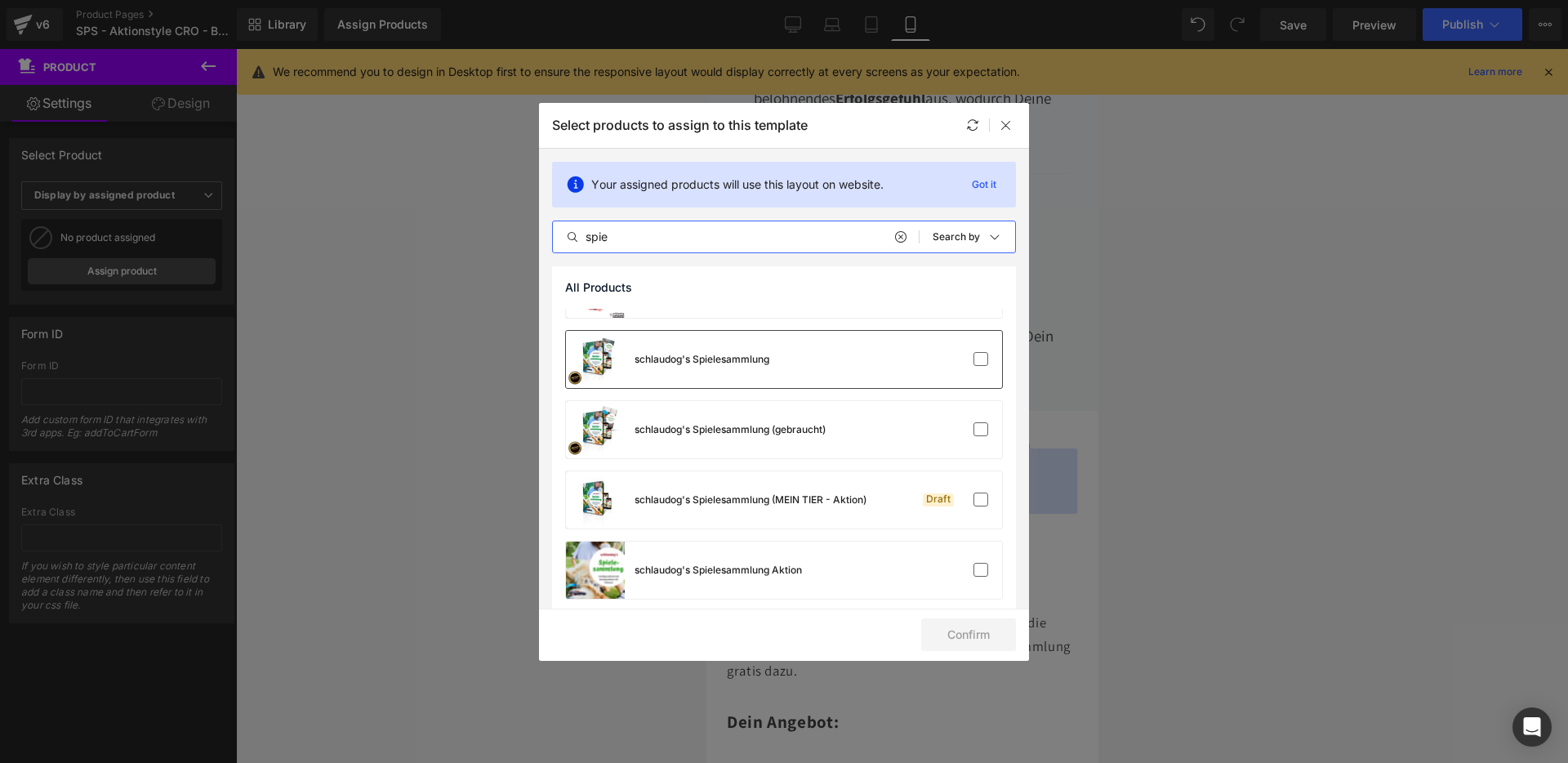
type input "spie"
click at [830, 361] on div "schlaudog's Spielesammlung" at bounding box center [784, 359] width 436 height 57
click at [961, 646] on button "Confirm" at bounding box center [969, 634] width 95 height 33
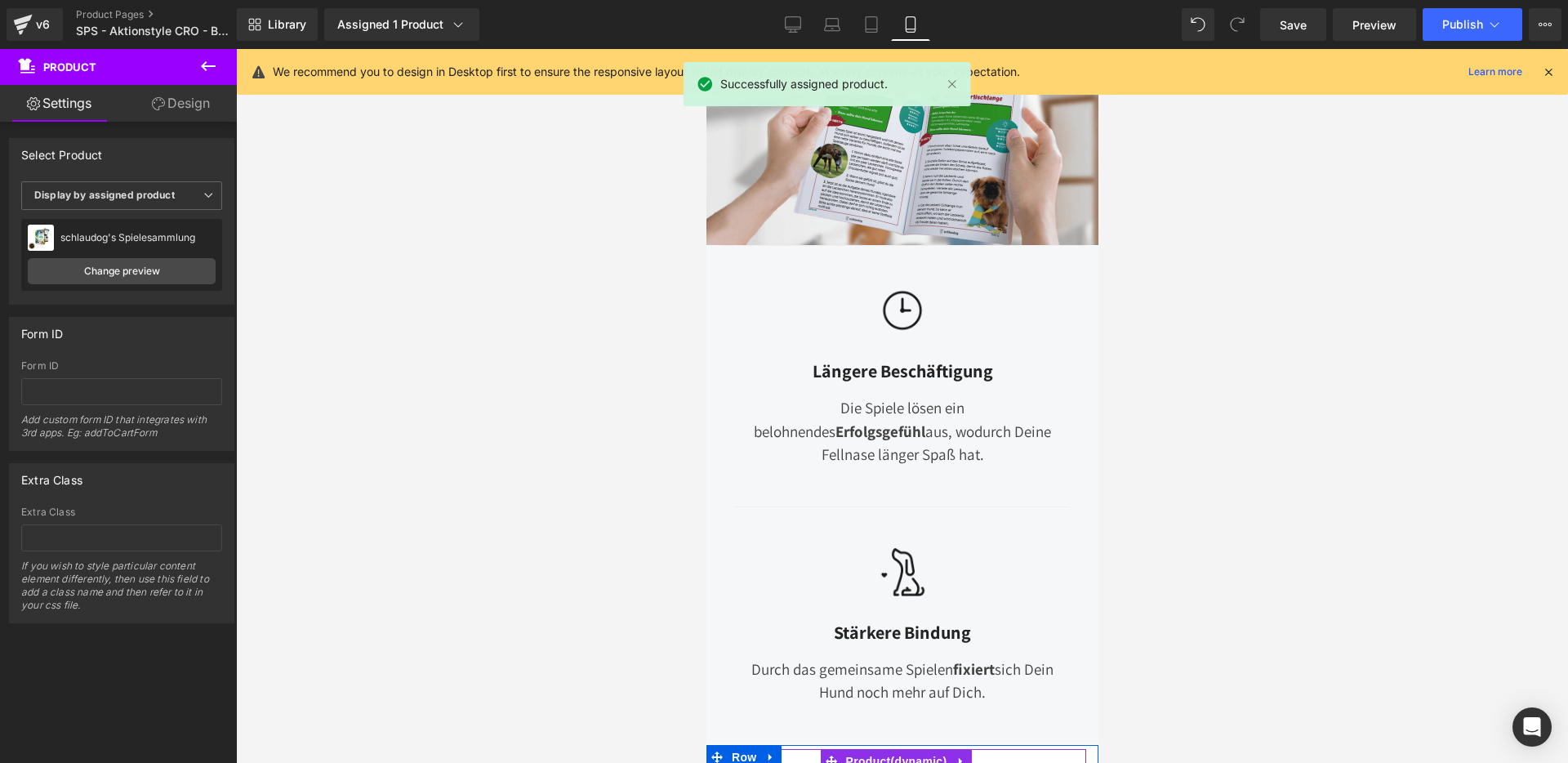
scroll to position [2091, 0]
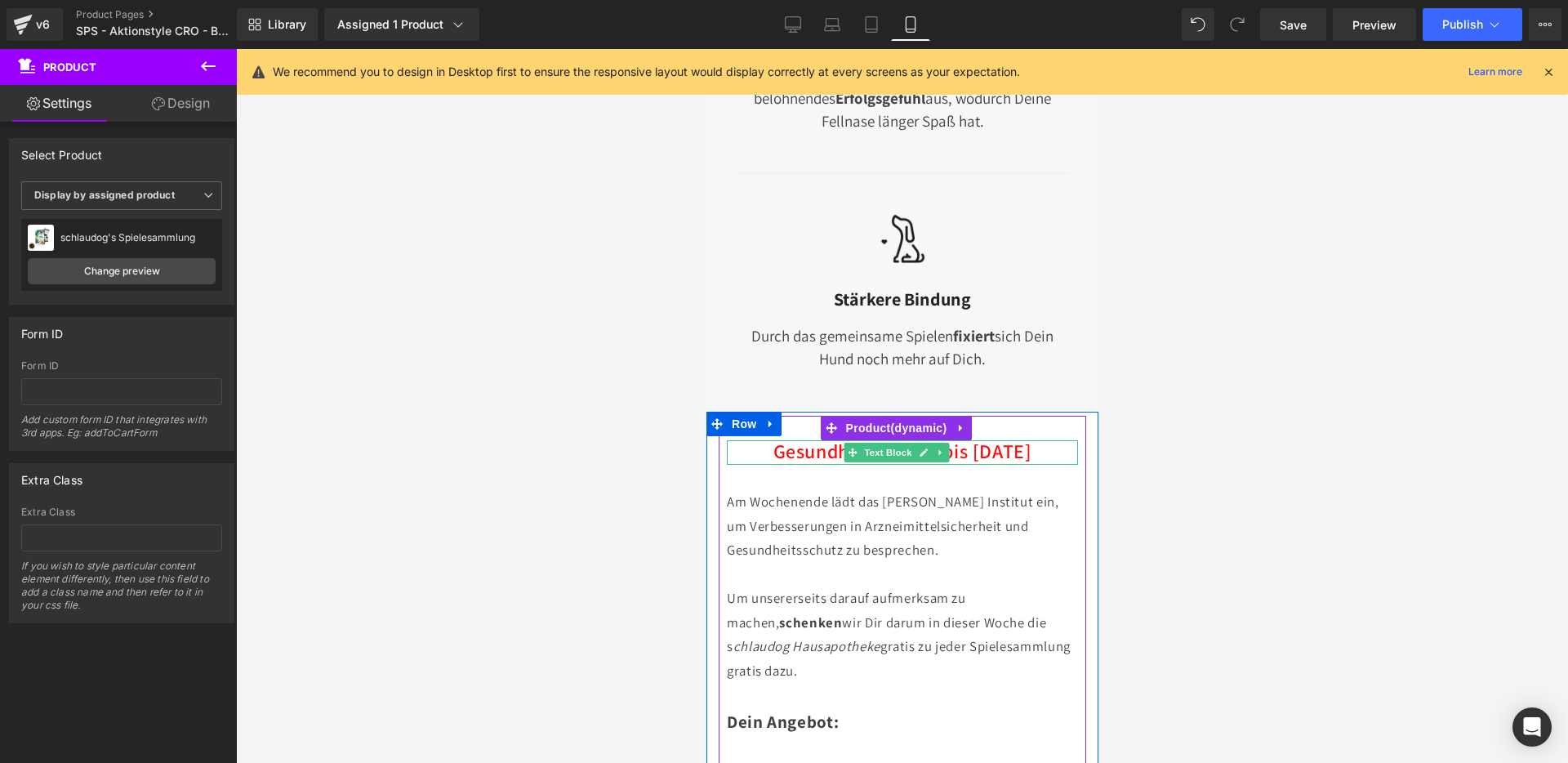
click at [825, 438] on span "Gesundheits-Aktion" at bounding box center [857, 451] width 170 height 26
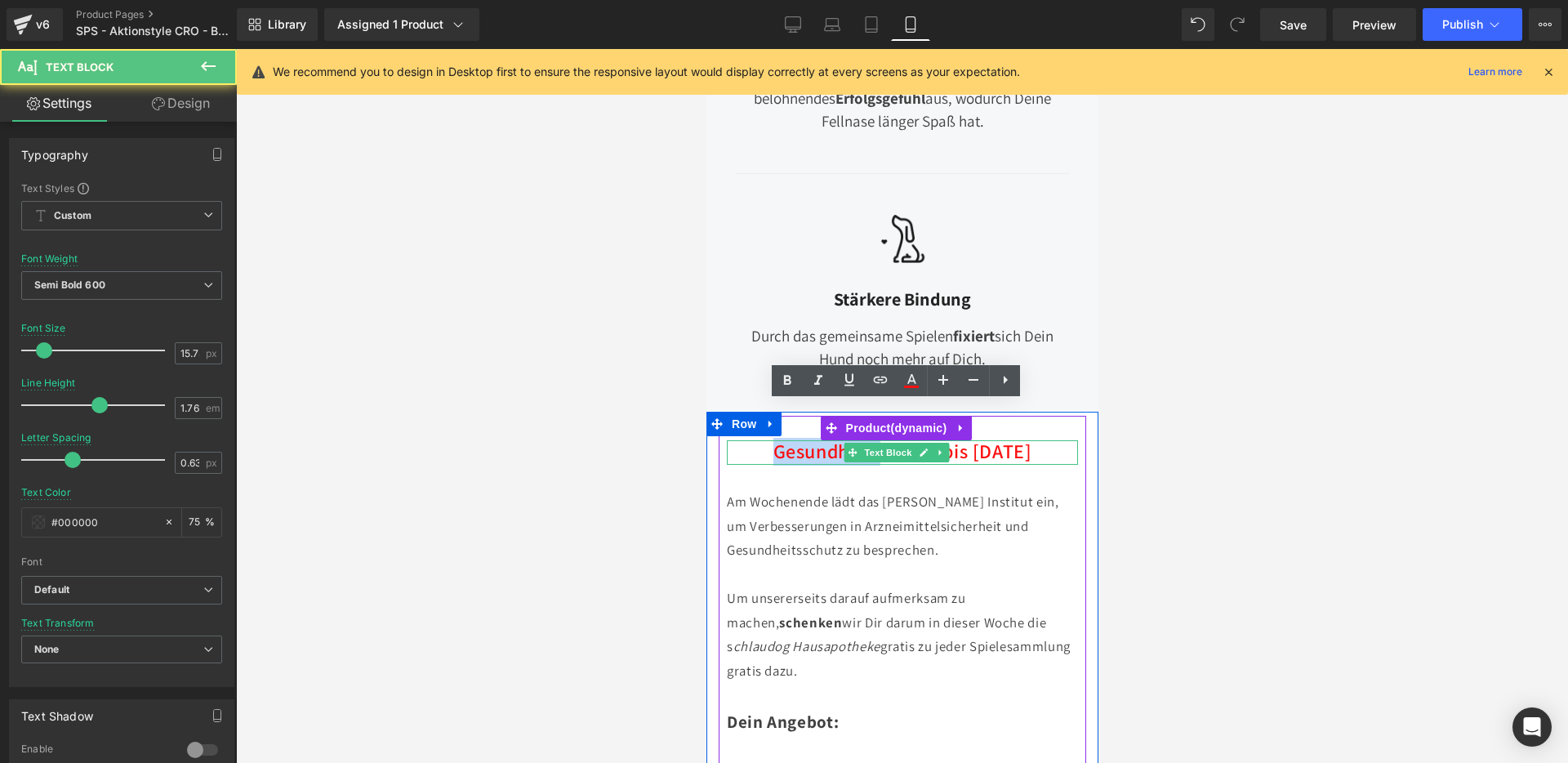
click at [825, 438] on span "Gesundheits-Aktion" at bounding box center [857, 451] width 170 height 26
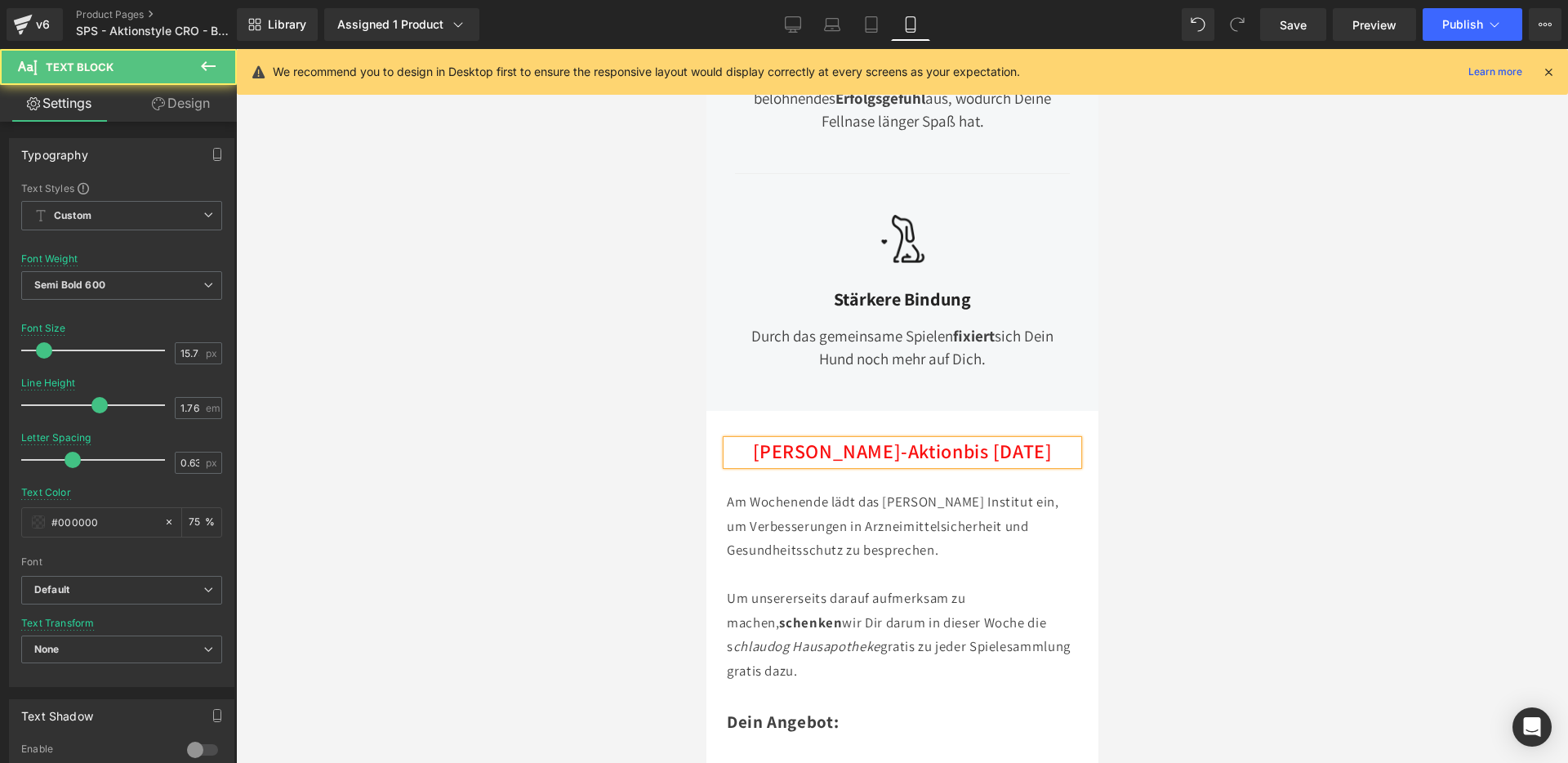
click at [980, 438] on span "bis [DATE]" at bounding box center [1007, 451] width 89 height 26
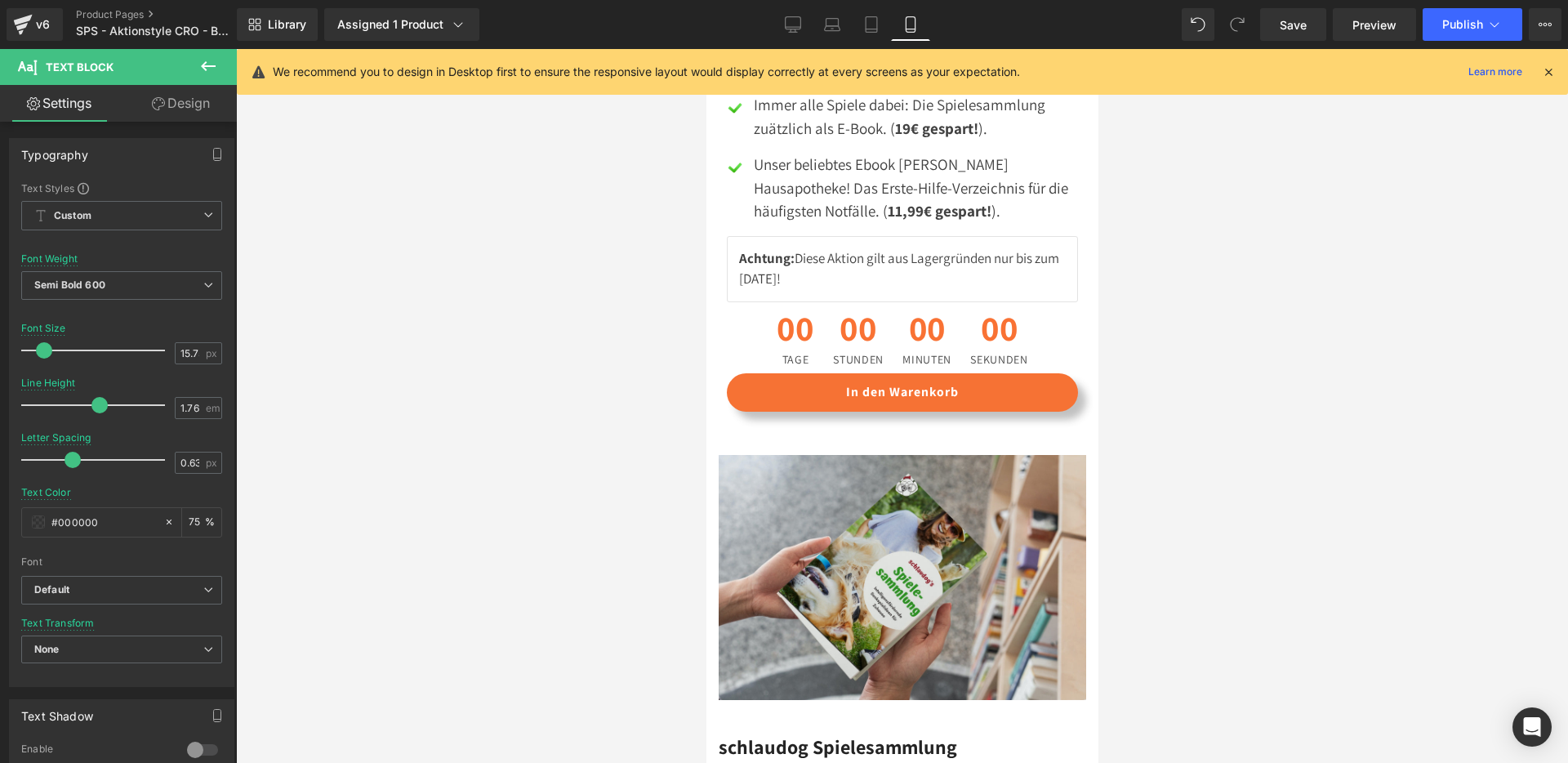
scroll to position [2773, 0]
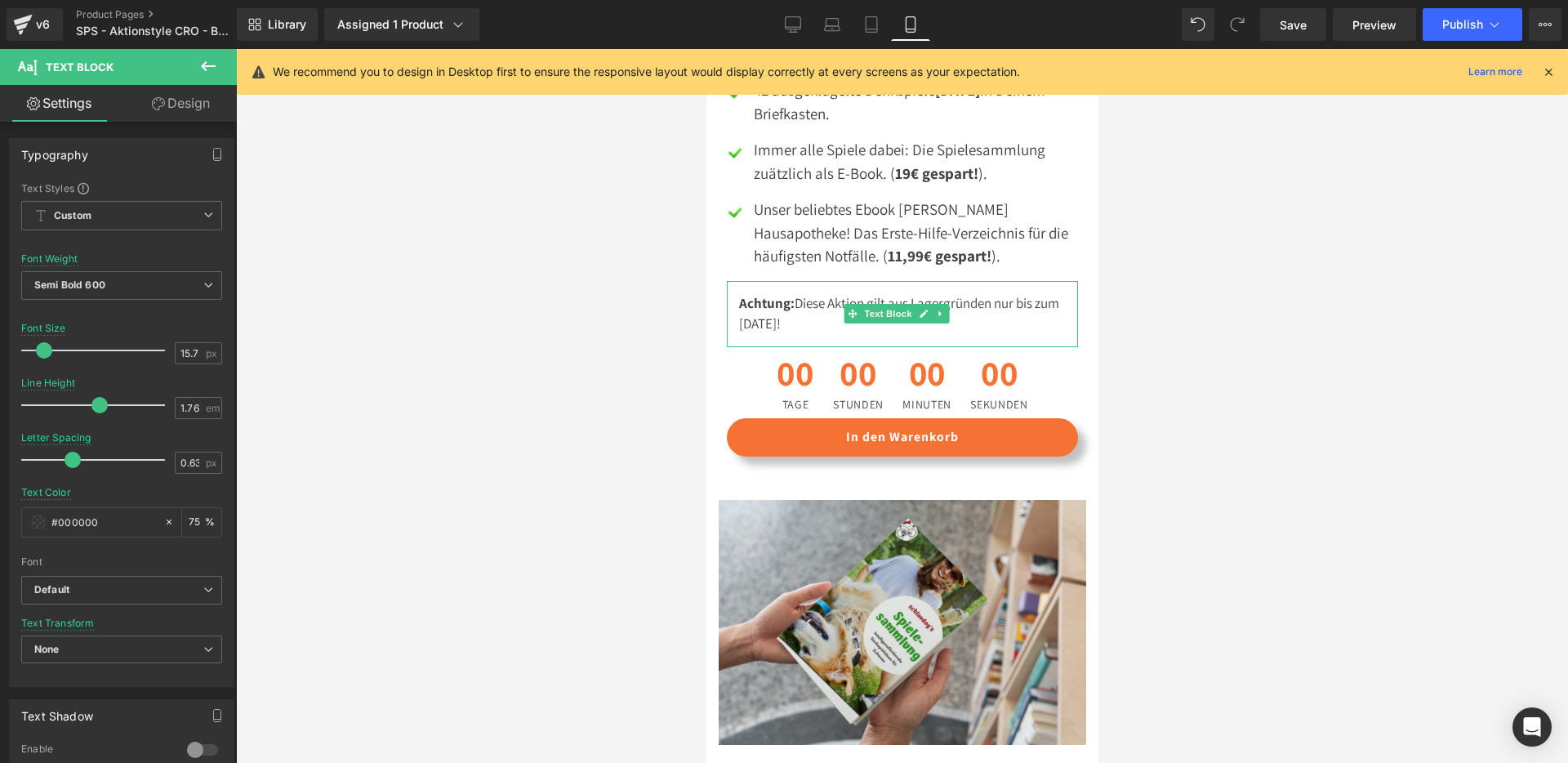
click at [776, 285] on div "Achtung: Diese Aktion gilt aus Lagergründen nur bis zum [DATE]!" at bounding box center [901, 314] width 351 height 66
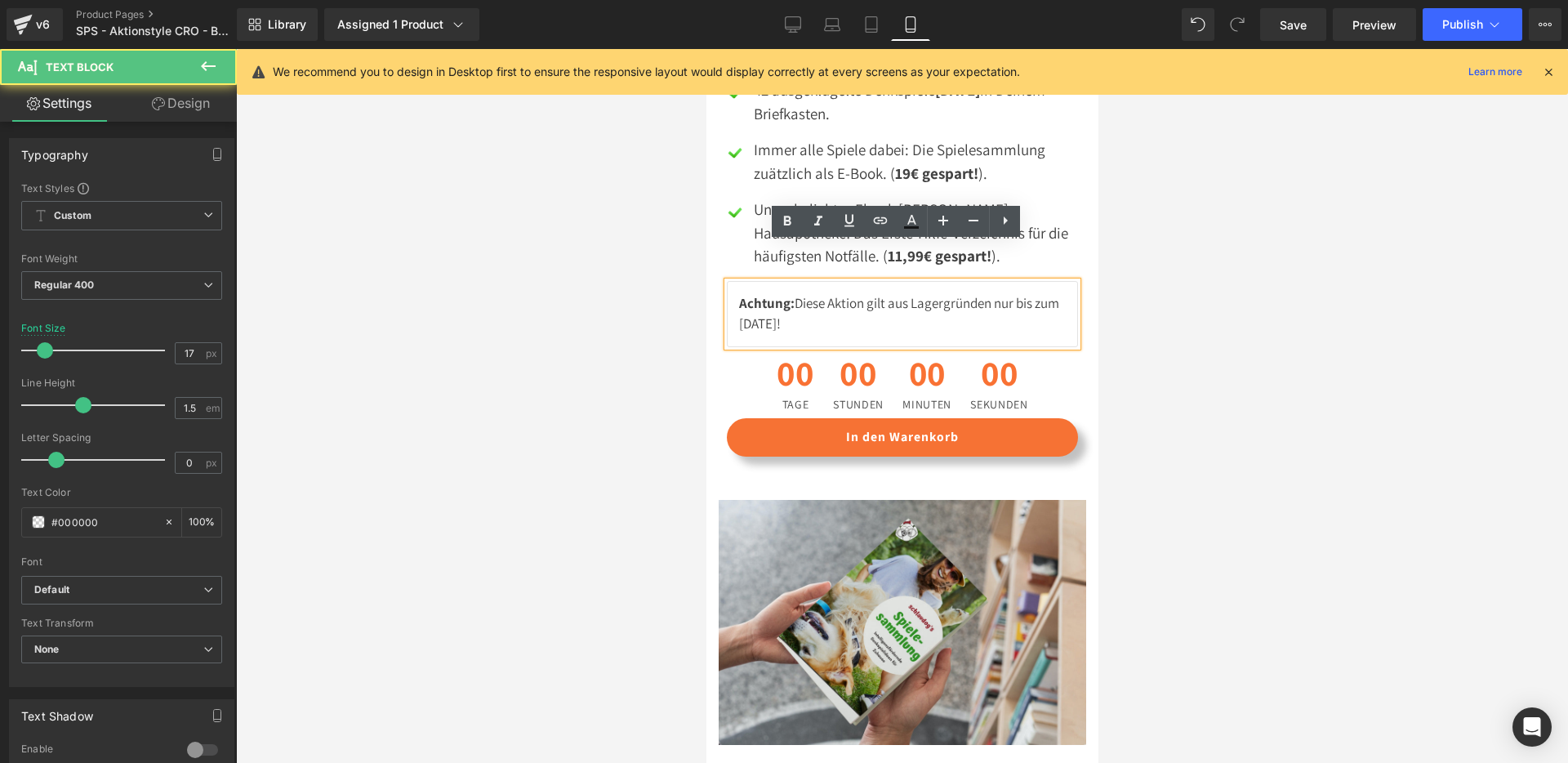
click at [773, 286] on div "Achtung: Diese Aktion gilt aus Lagergründen nur bis zum [DATE]!" at bounding box center [901, 314] width 351 height 66
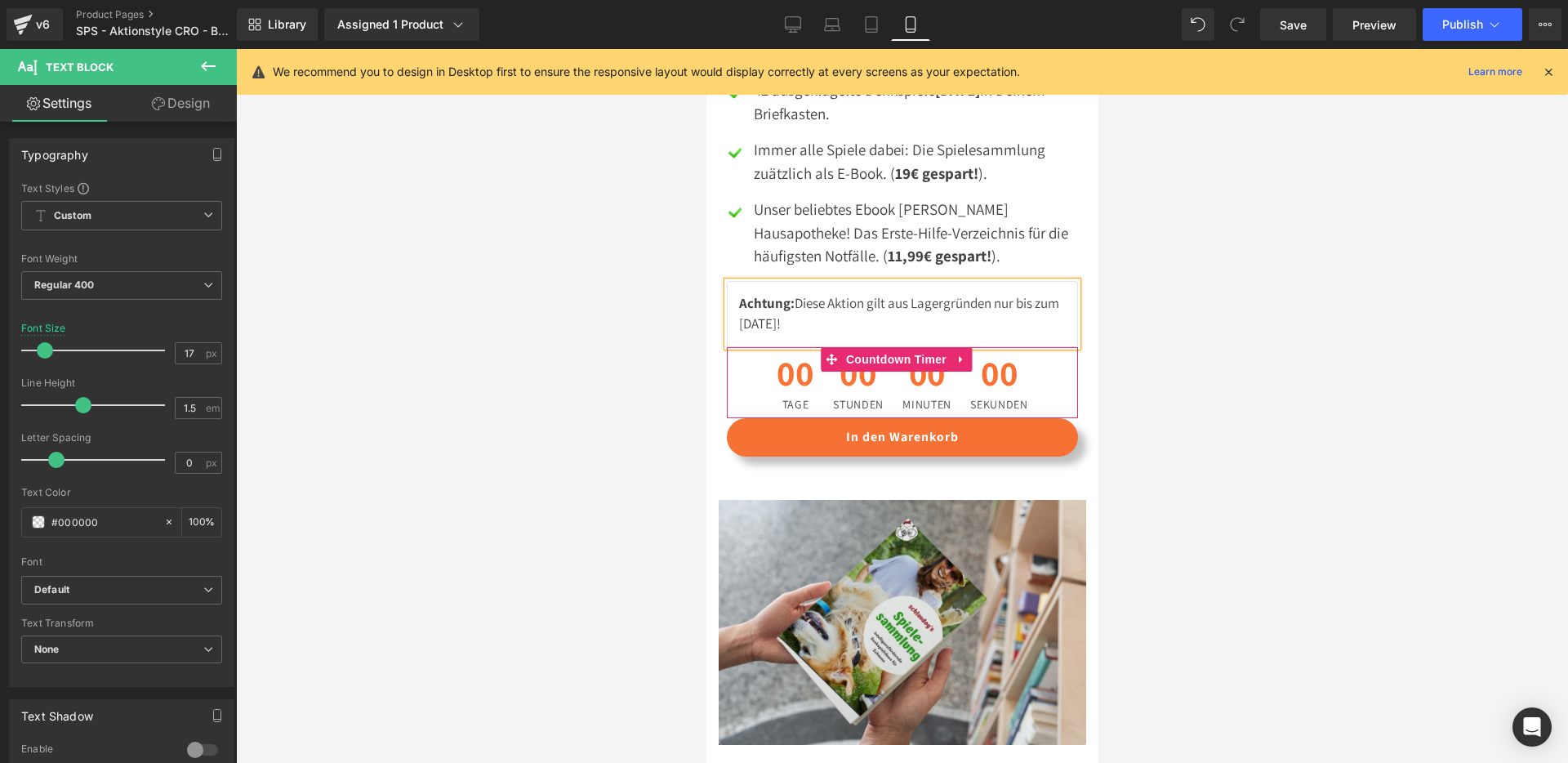
click at [825, 348] on div "00 Stunden" at bounding box center [857, 382] width 66 height 71
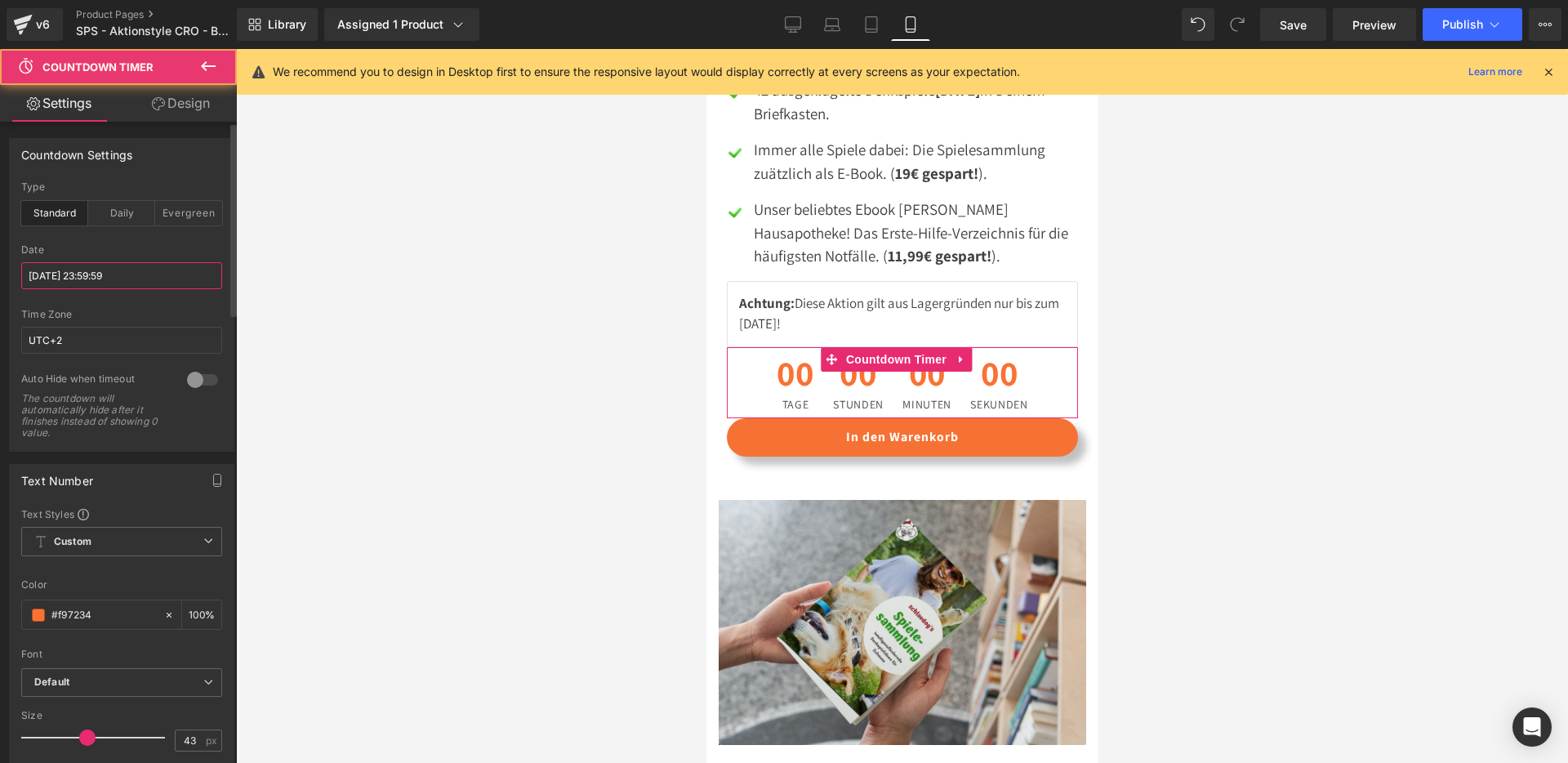
click at [91, 263] on input "[DATE] 23:59:59" at bounding box center [122, 276] width 201 height 27
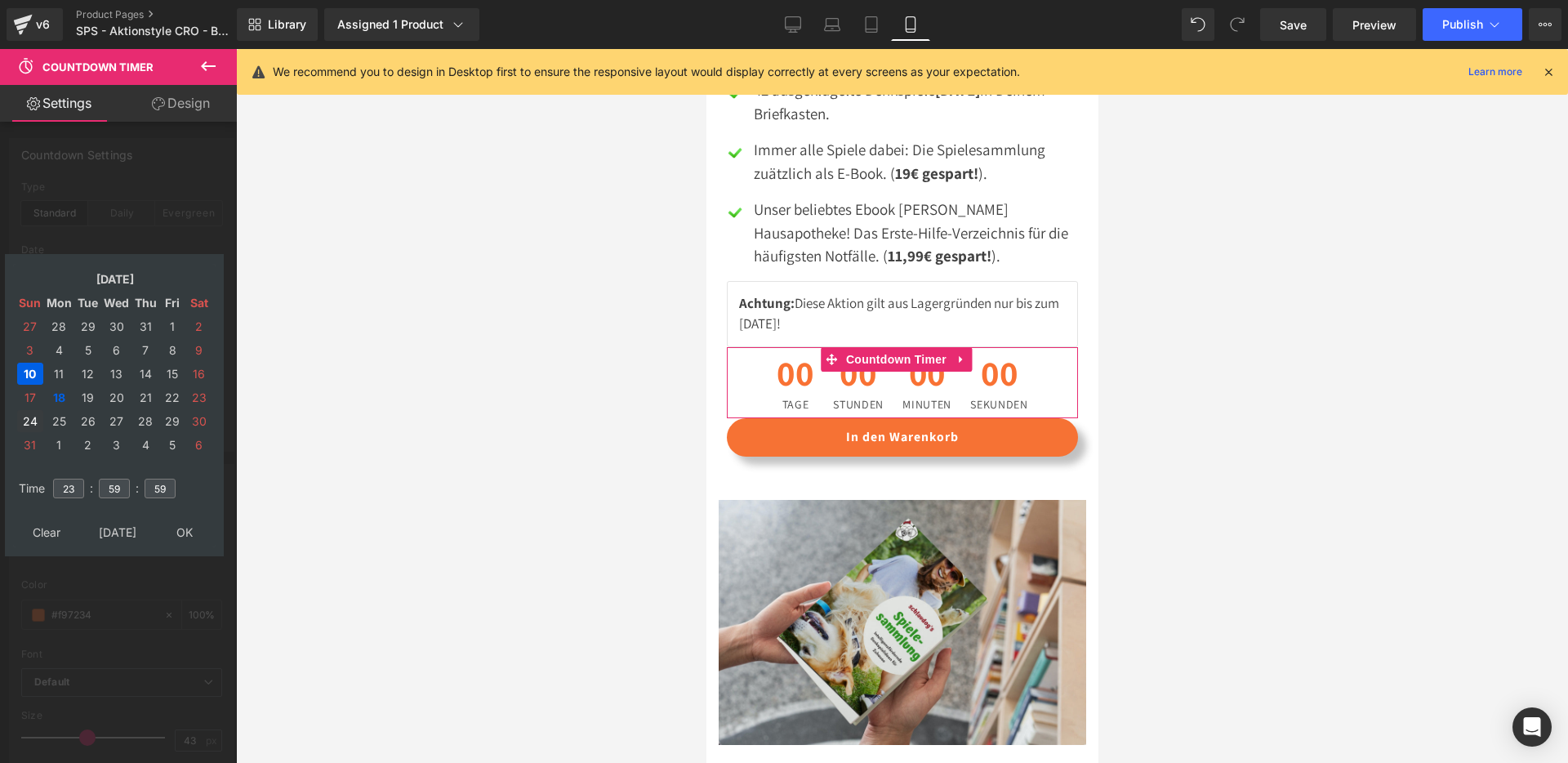
click at [34, 419] on td "24" at bounding box center [30, 420] width 26 height 22
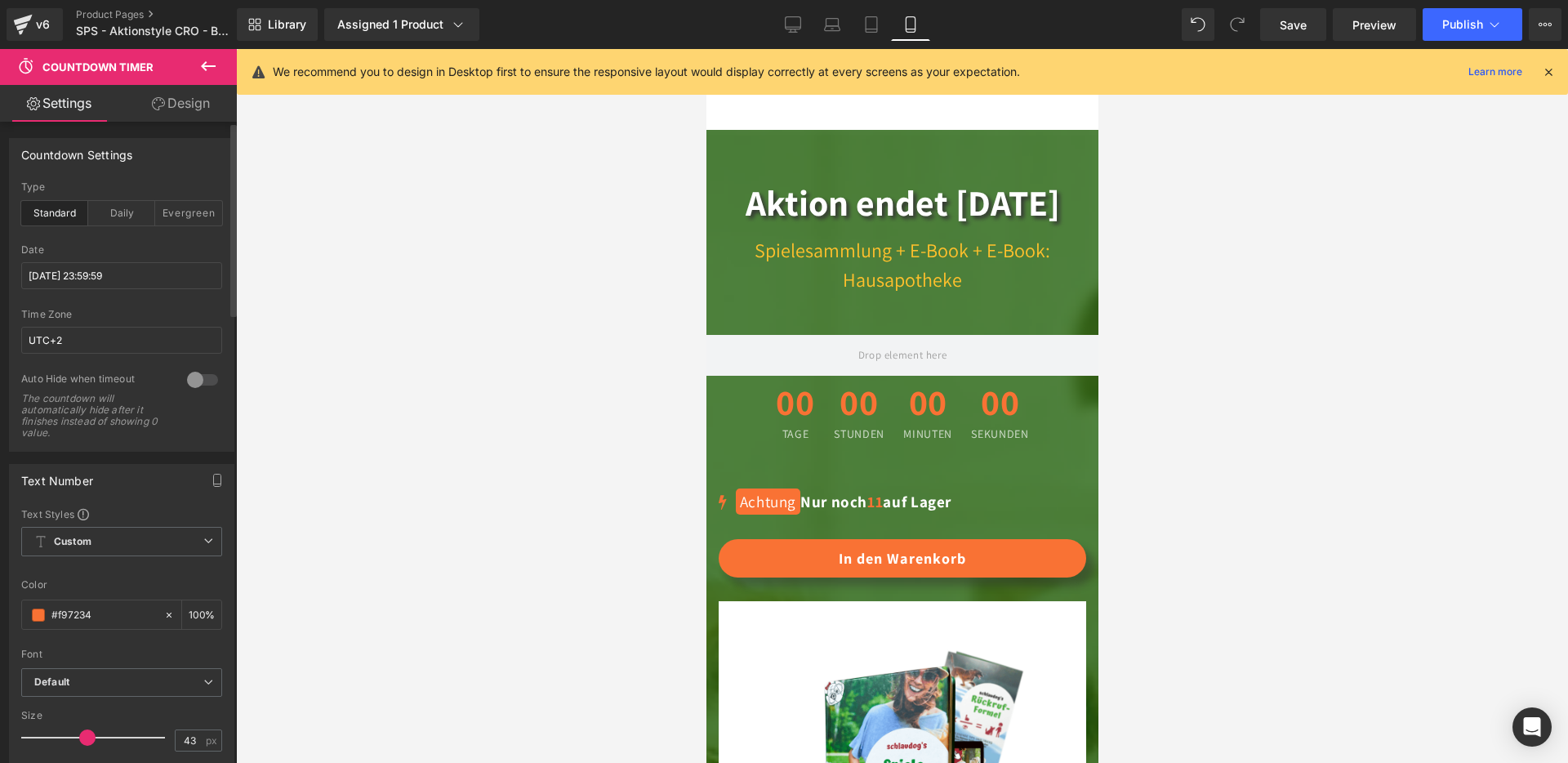
scroll to position [6687, 0]
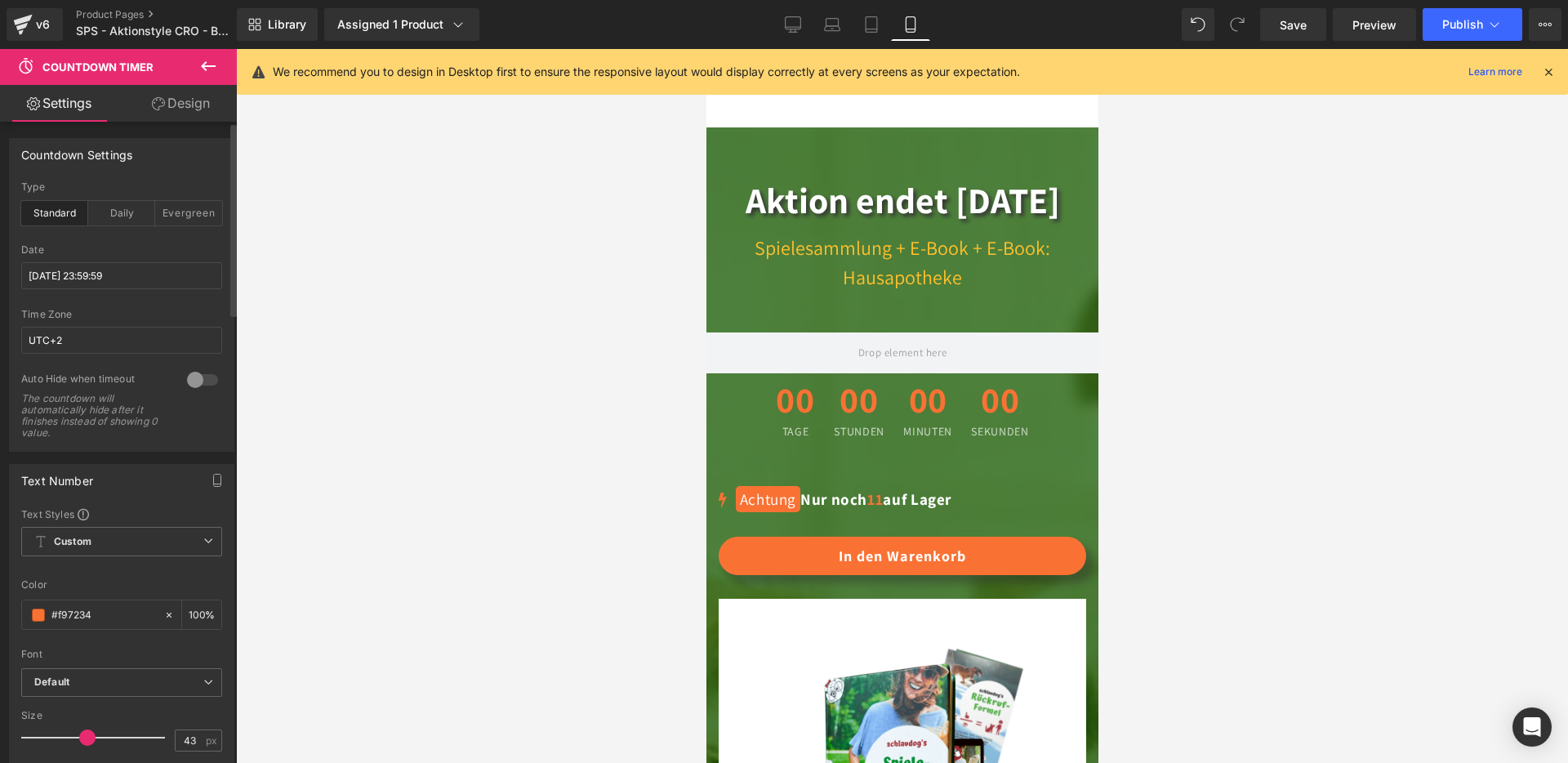
click at [900, 374] on div "00 Tage 00 Stunden 00 Minuten 00 Sekunden Countdown Timer 1175 Achtung Nur noch…" at bounding box center [901, 670] width 392 height 593
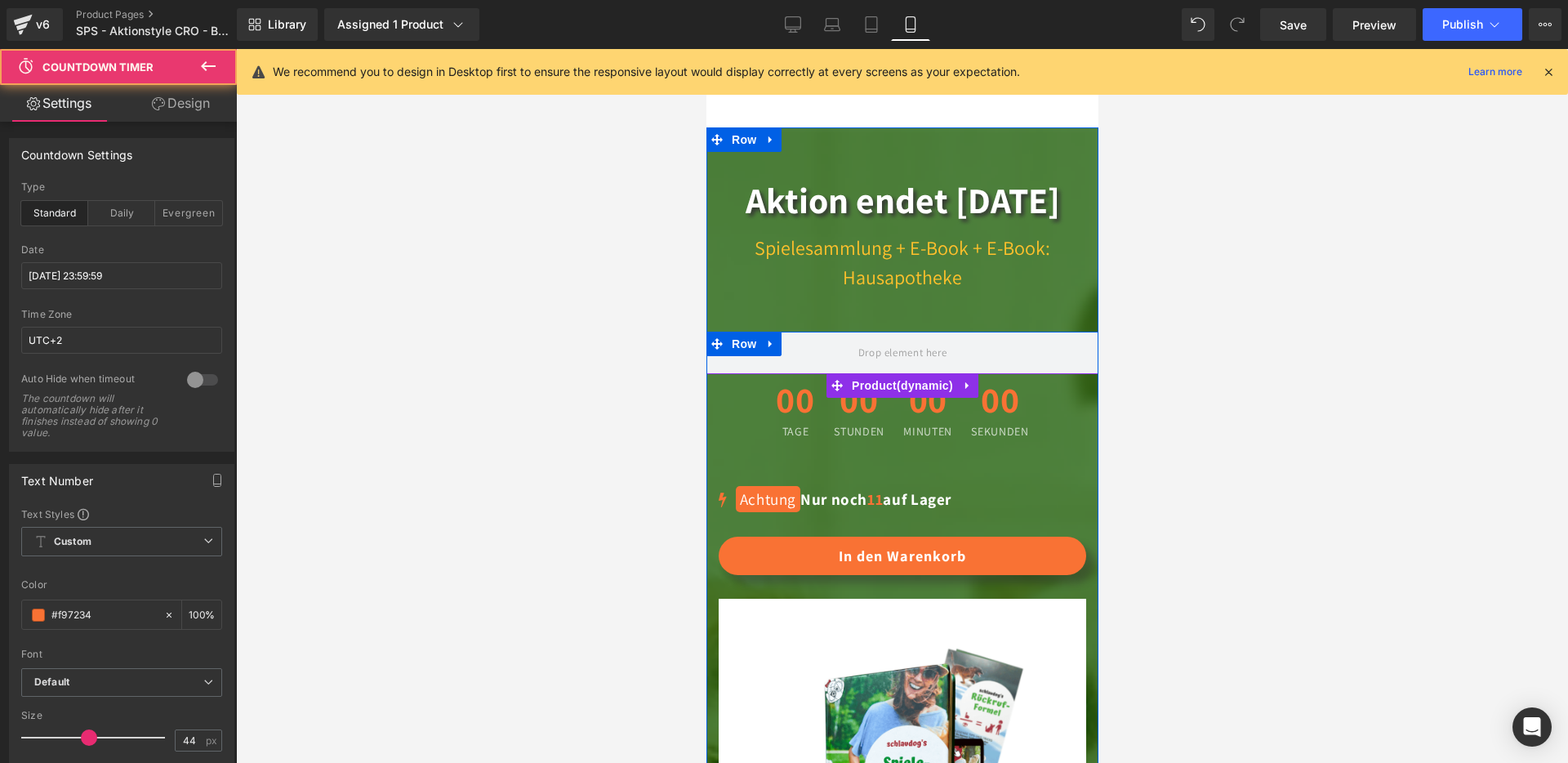
click at [895, 374] on div "00 Minuten" at bounding box center [926, 410] width 64 height 72
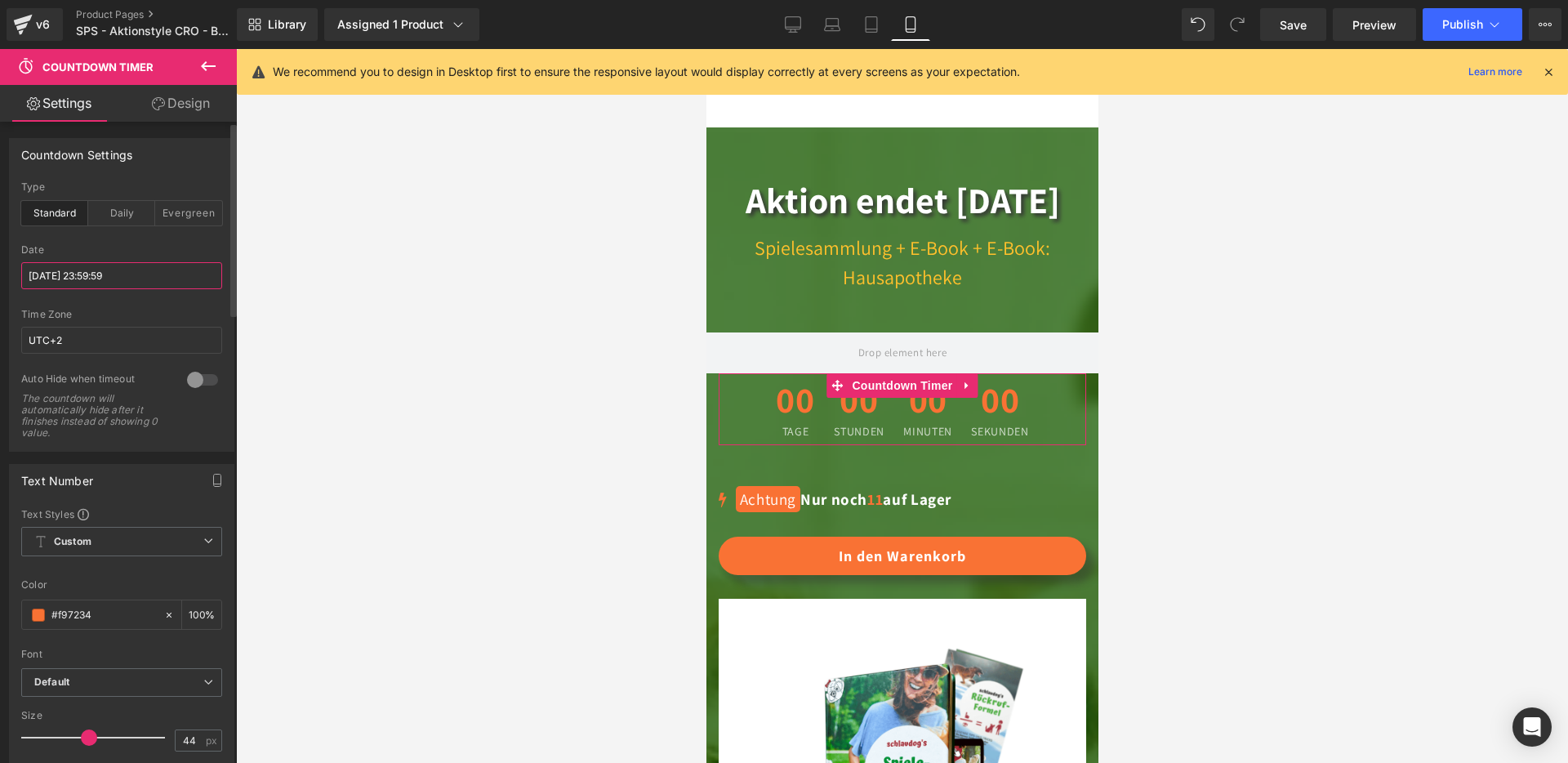
click at [63, 276] on input "[DATE] 23:59:59" at bounding box center [122, 276] width 201 height 27
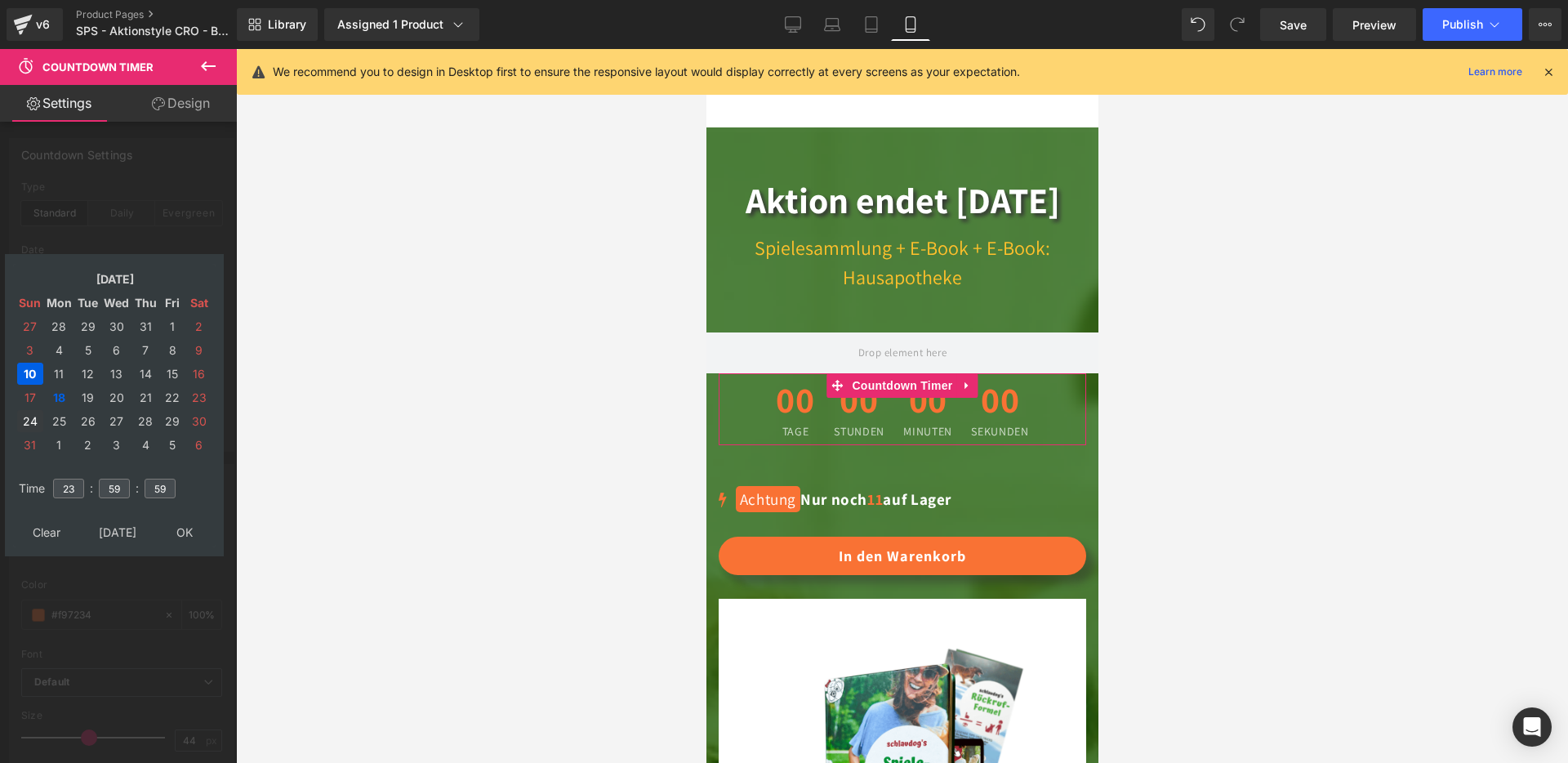
click at [30, 426] on td "24" at bounding box center [30, 420] width 26 height 22
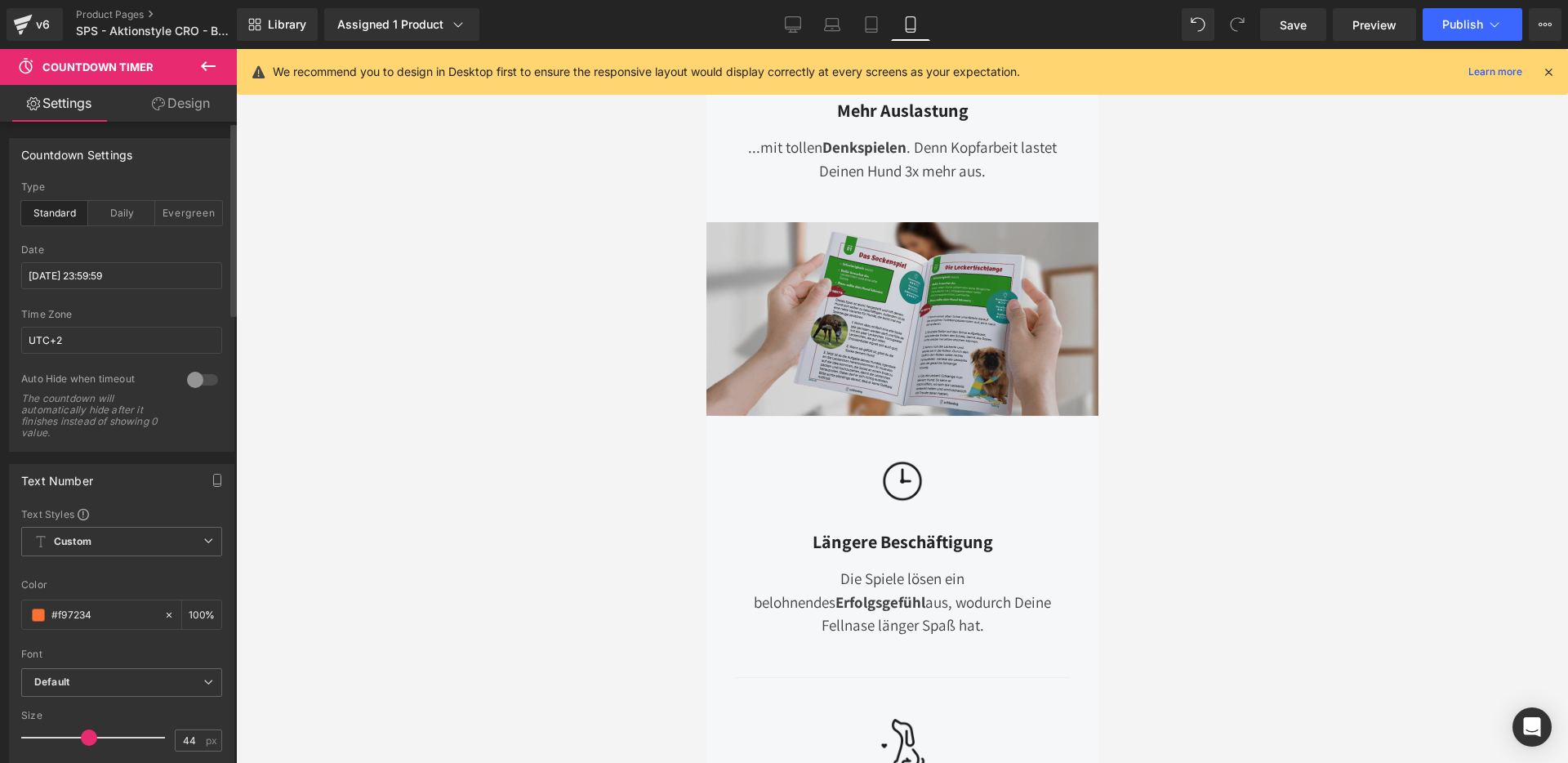
scroll to position [511, 0]
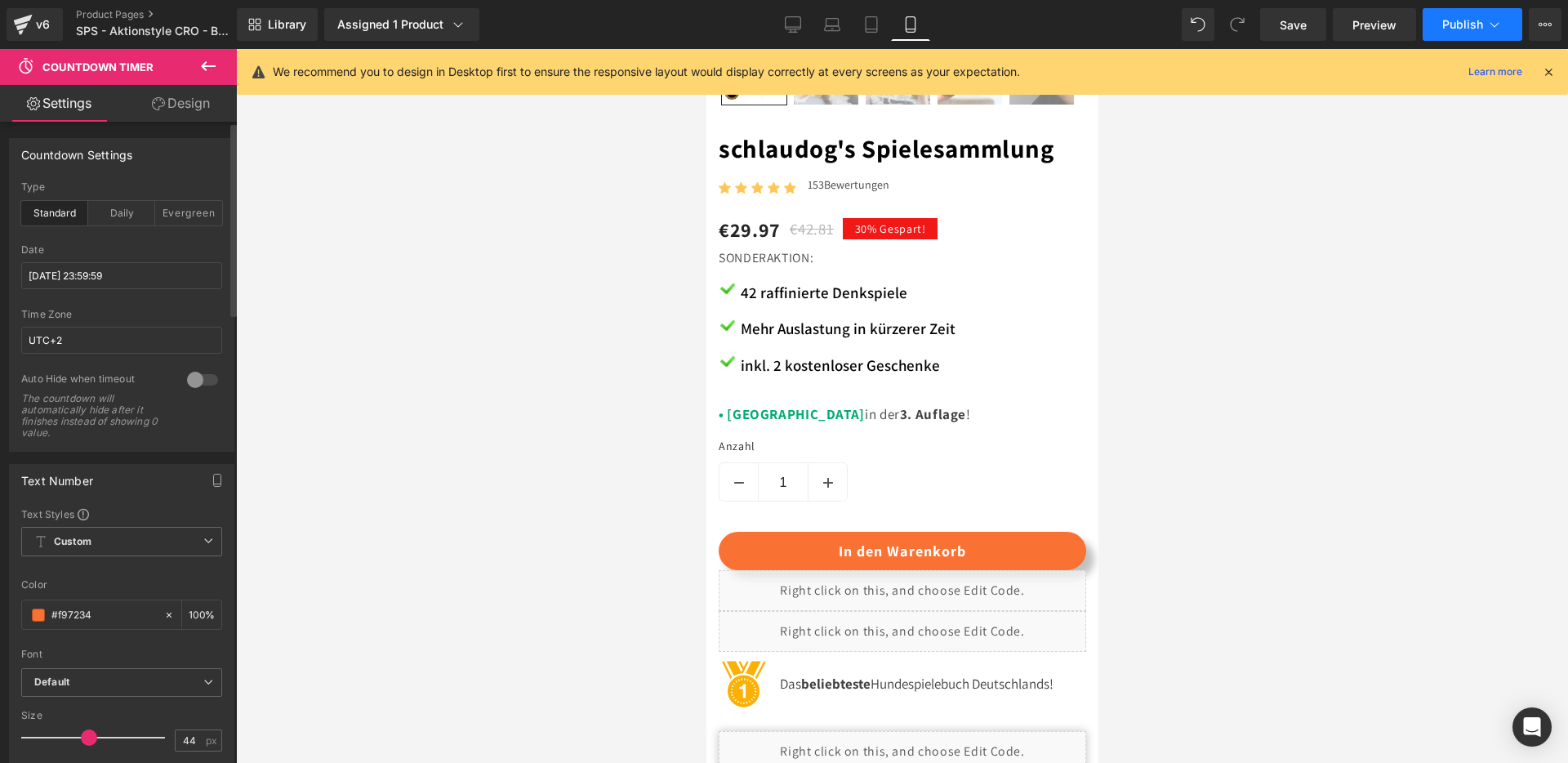
click at [1460, 19] on span "Publish" at bounding box center [1462, 24] width 41 height 13
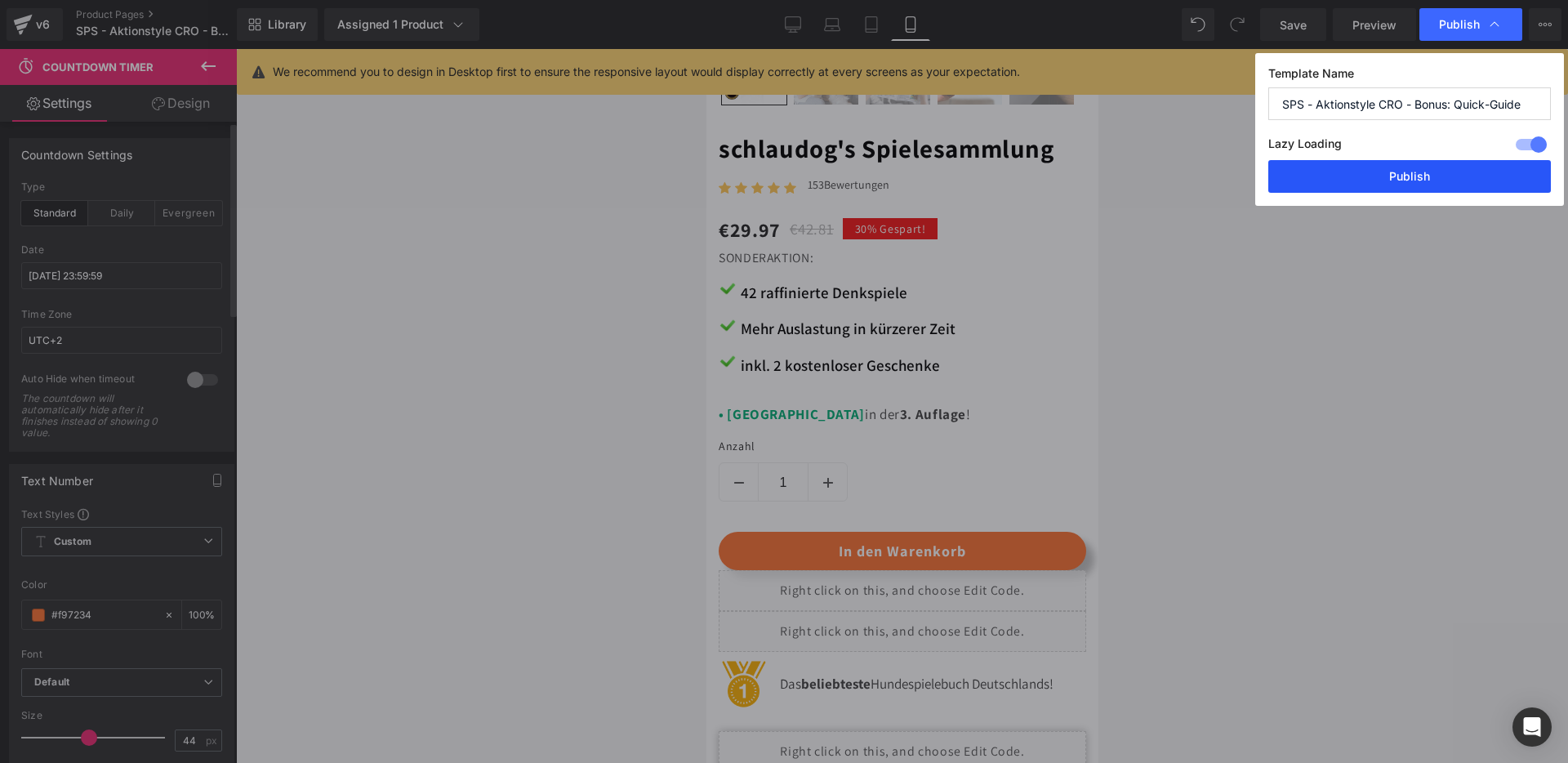
click at [1362, 184] on button "Publish" at bounding box center [1409, 176] width 283 height 33
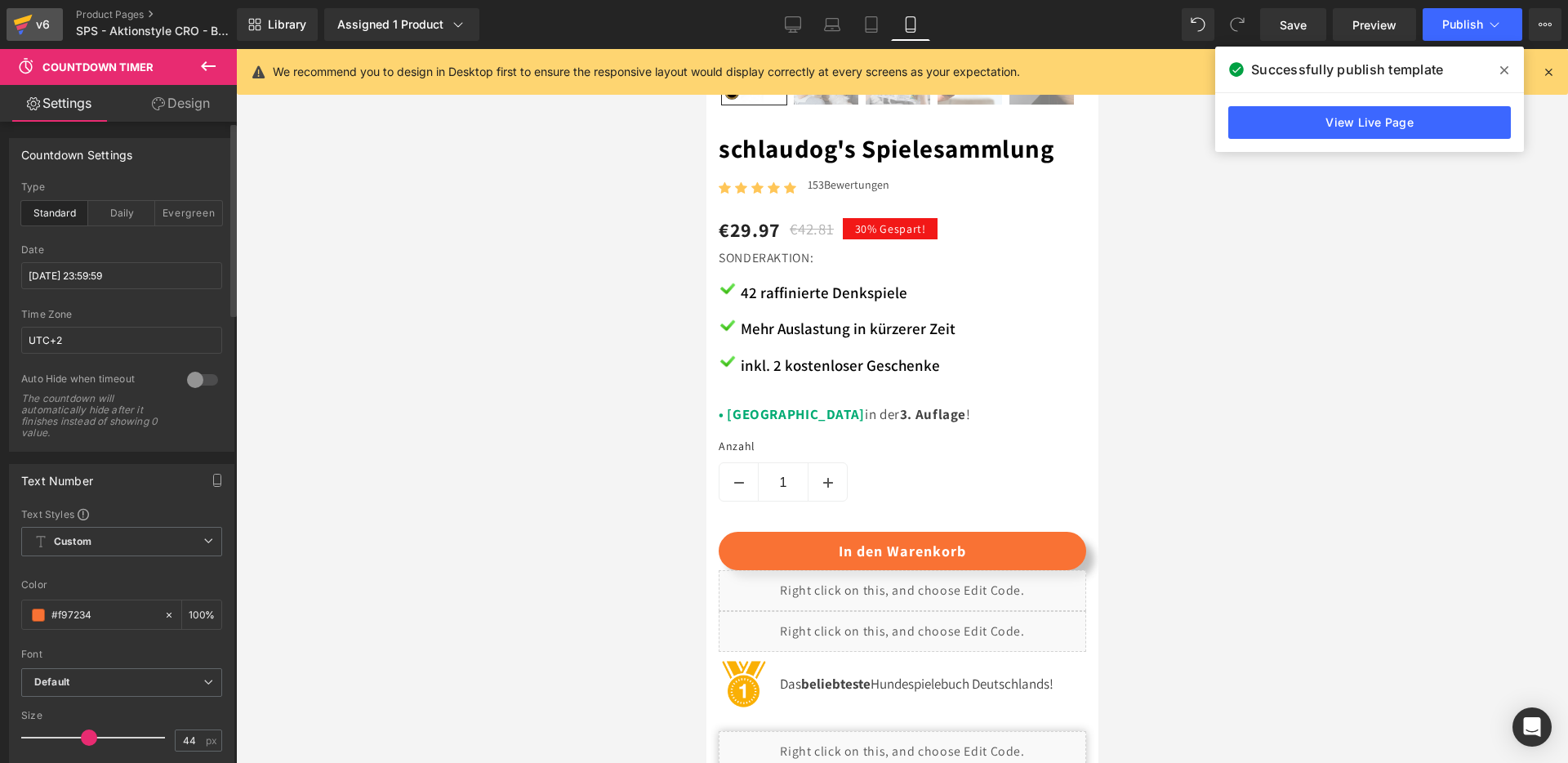
click at [28, 31] on icon at bounding box center [23, 25] width 19 height 41
